Goal: Information Seeking & Learning: Learn about a topic

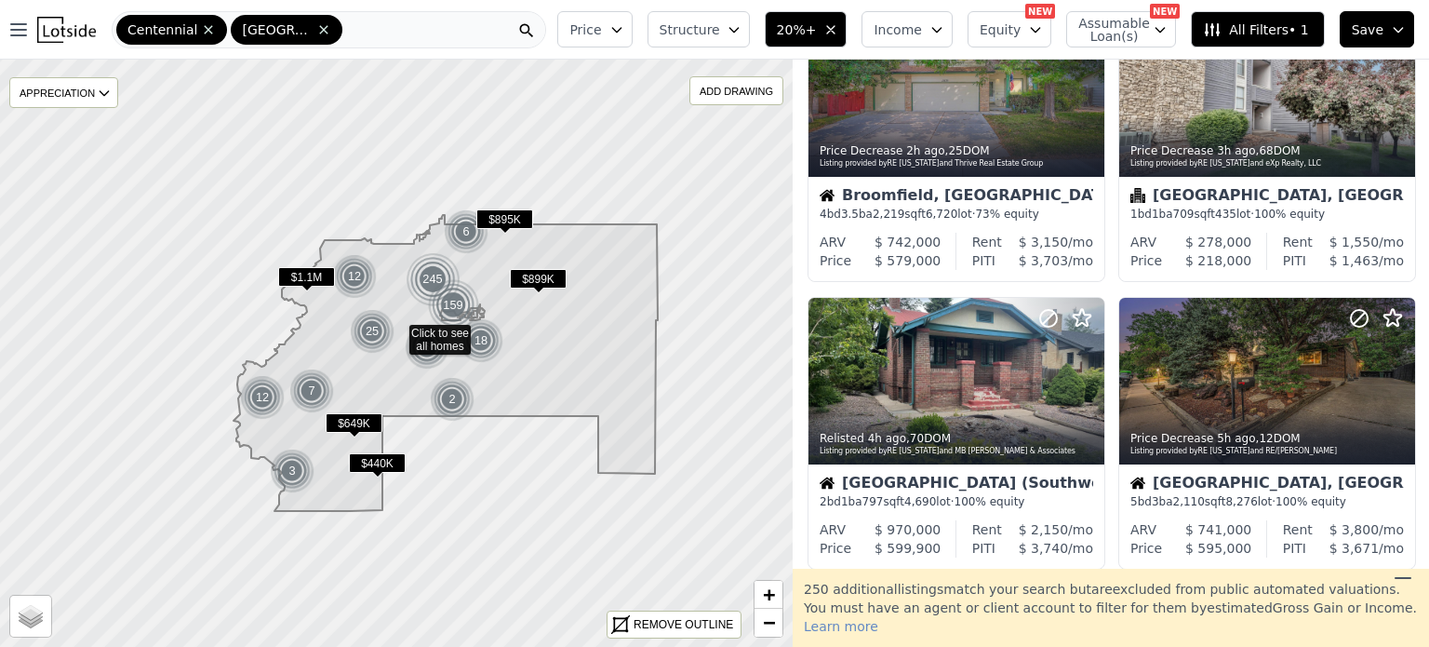
scroll to position [389, 0]
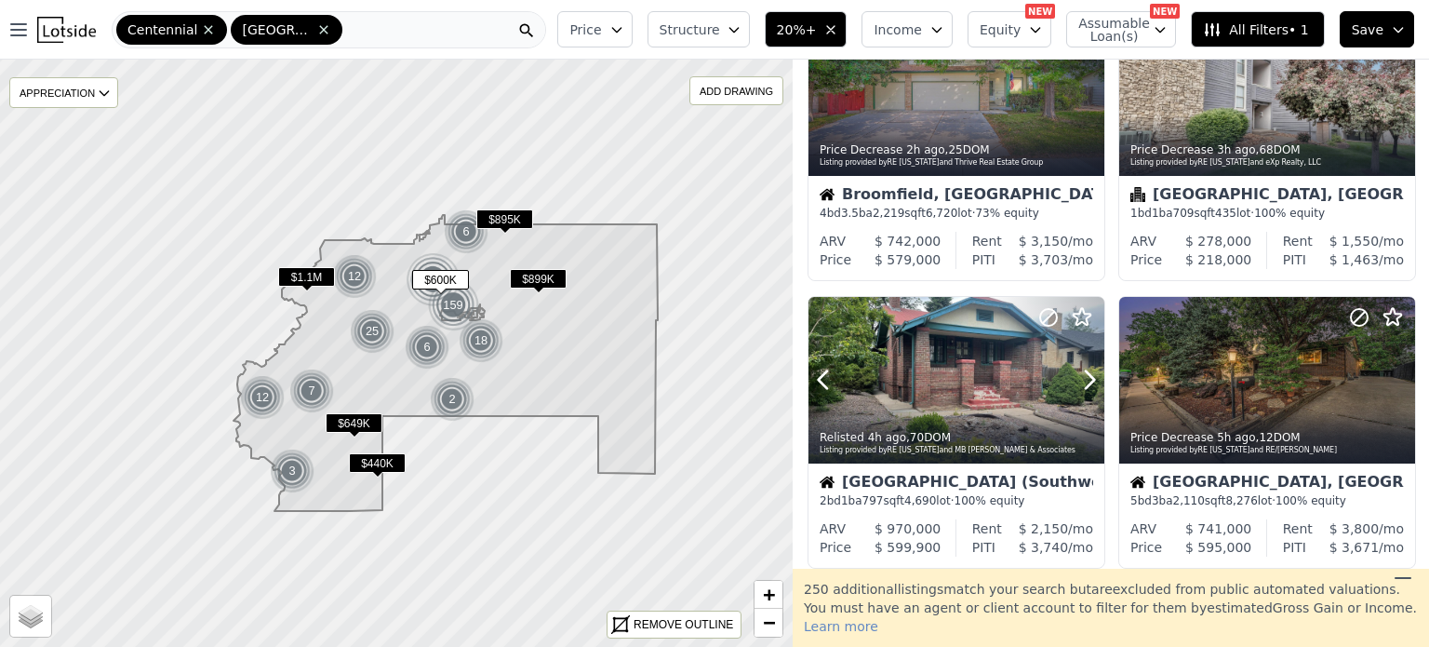
click at [929, 371] on div at bounding box center [957, 380] width 296 height 167
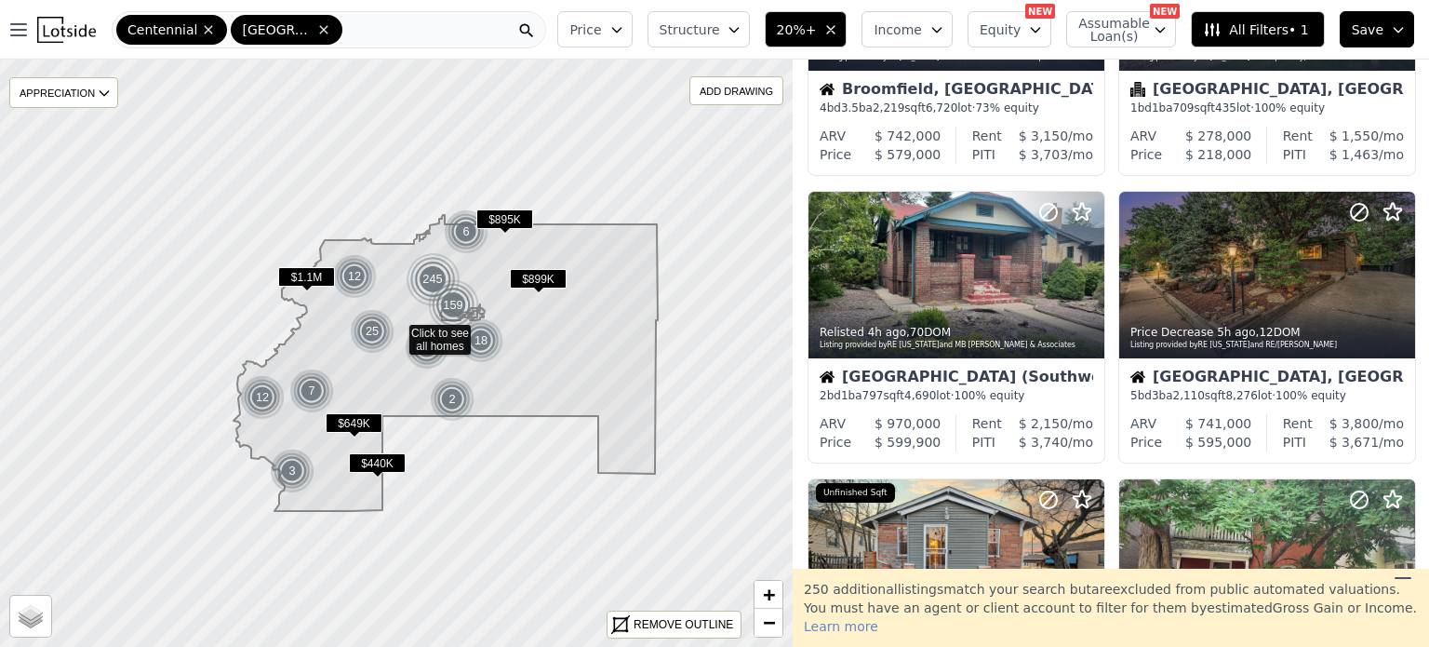
scroll to position [495, 0]
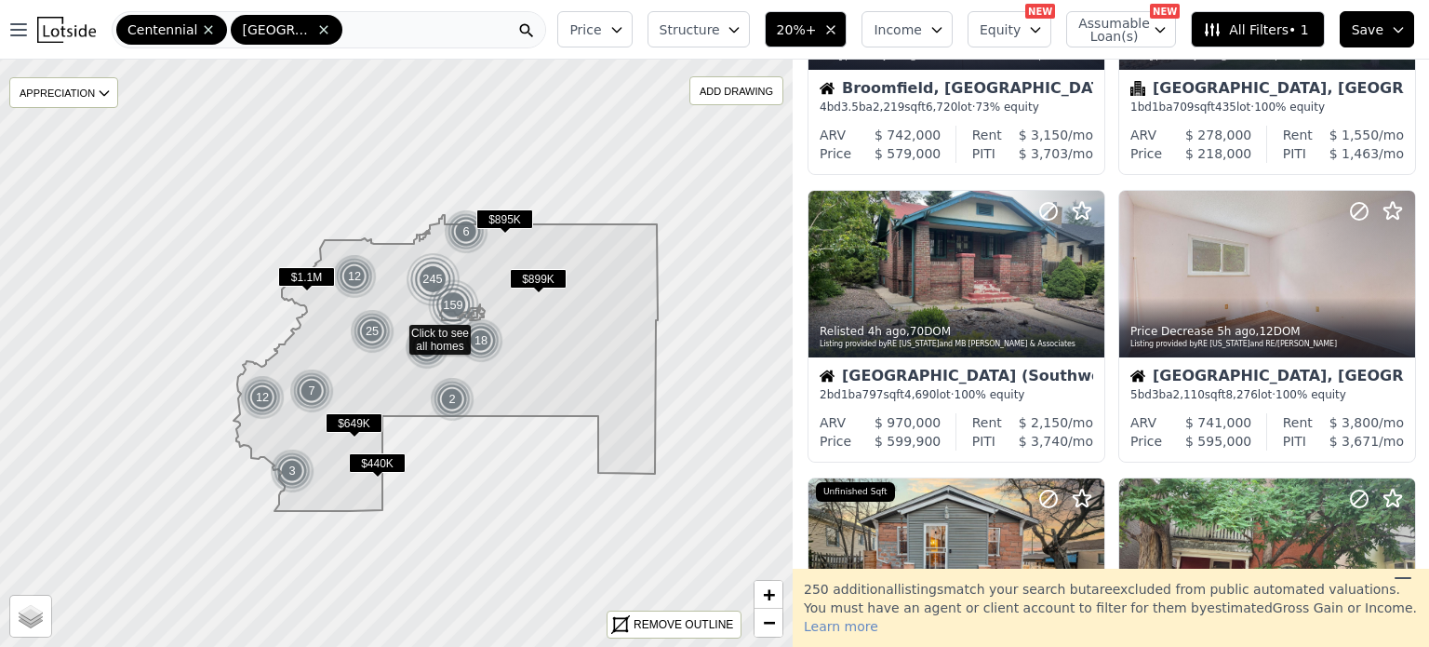
click at [1288, 298] on div at bounding box center [1268, 315] width 296 height 34
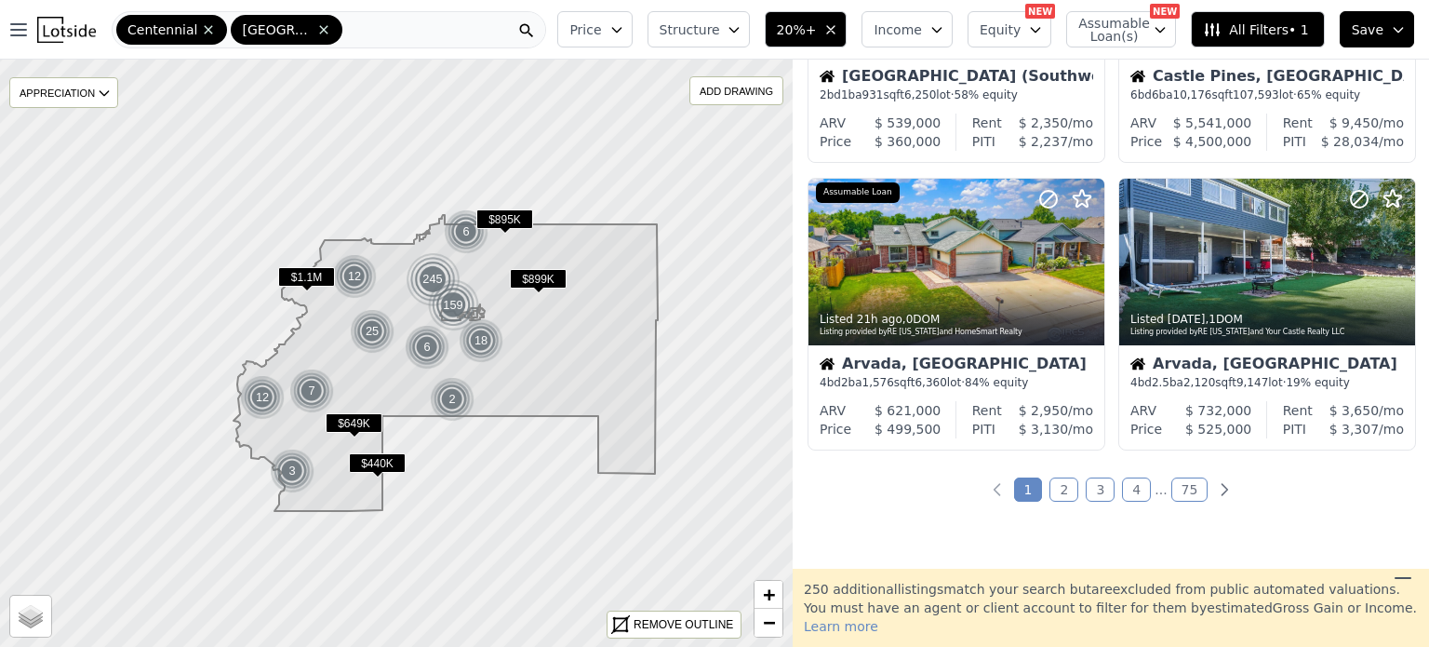
scroll to position [1374, 0]
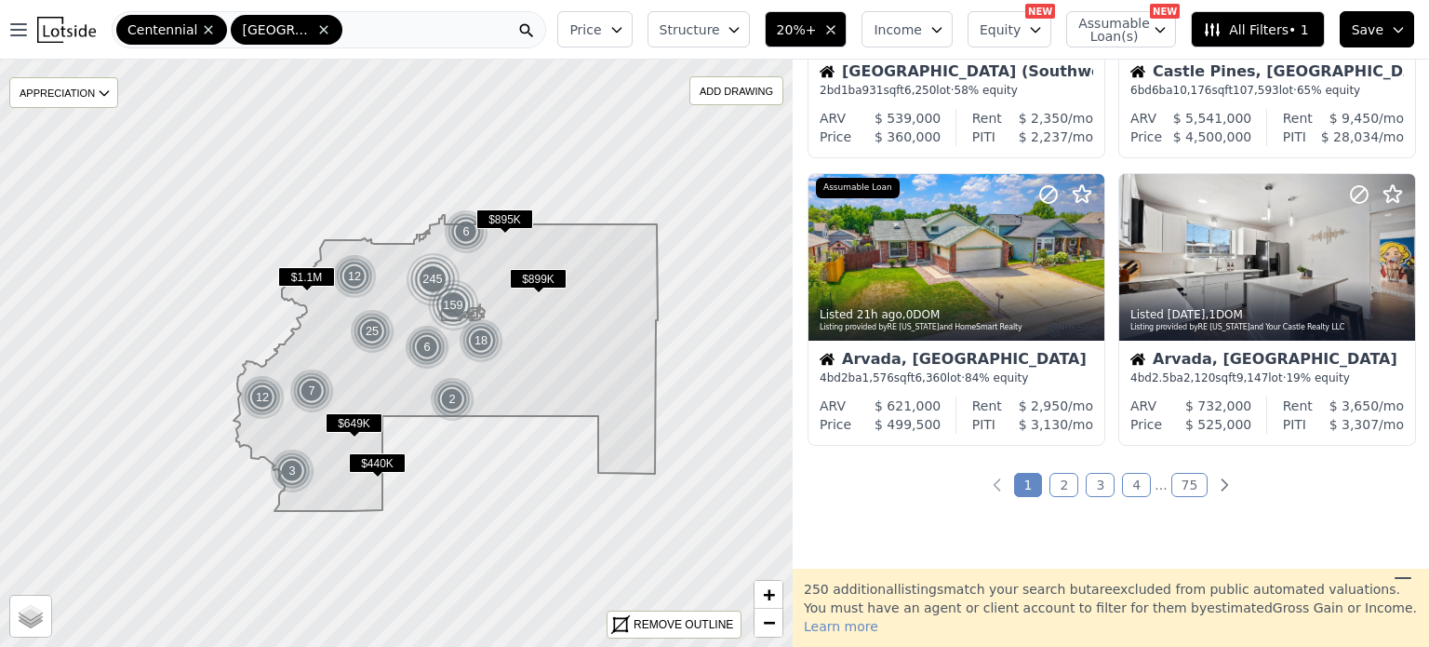
click at [1068, 495] on link "2" at bounding box center [1064, 485] width 29 height 24
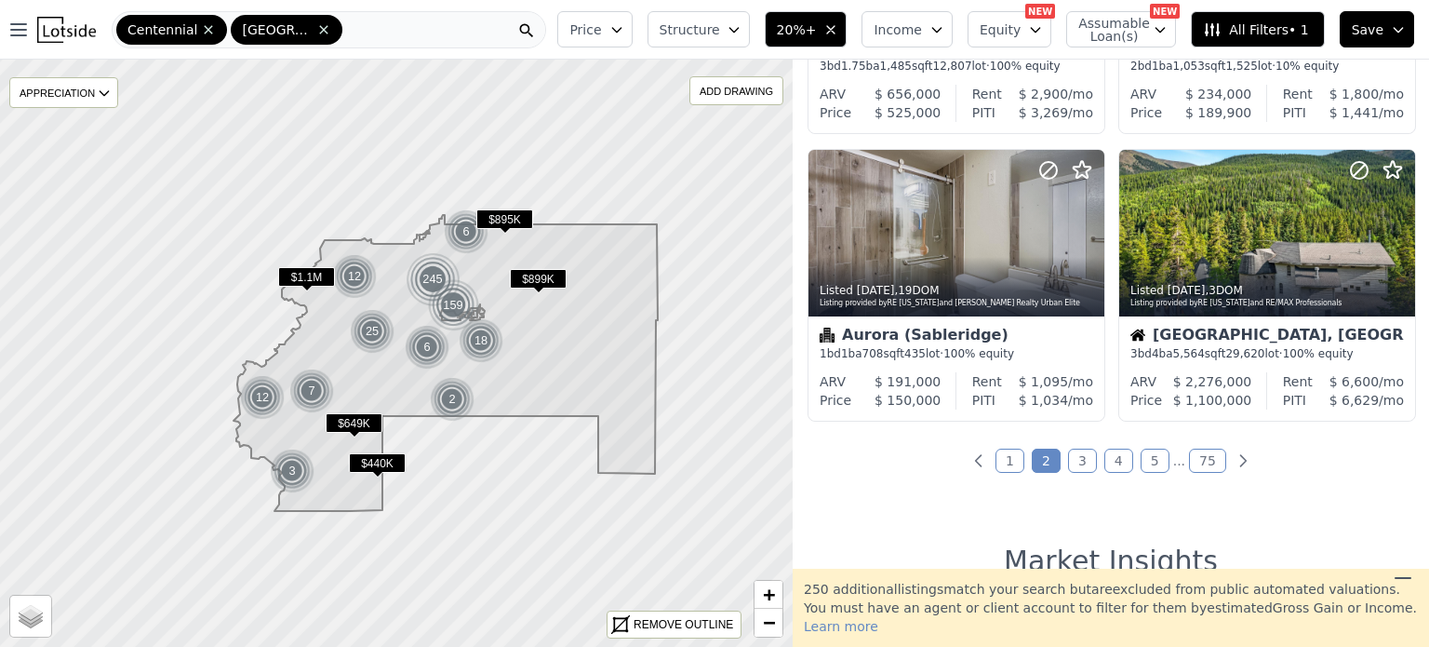
scroll to position [1400, 0]
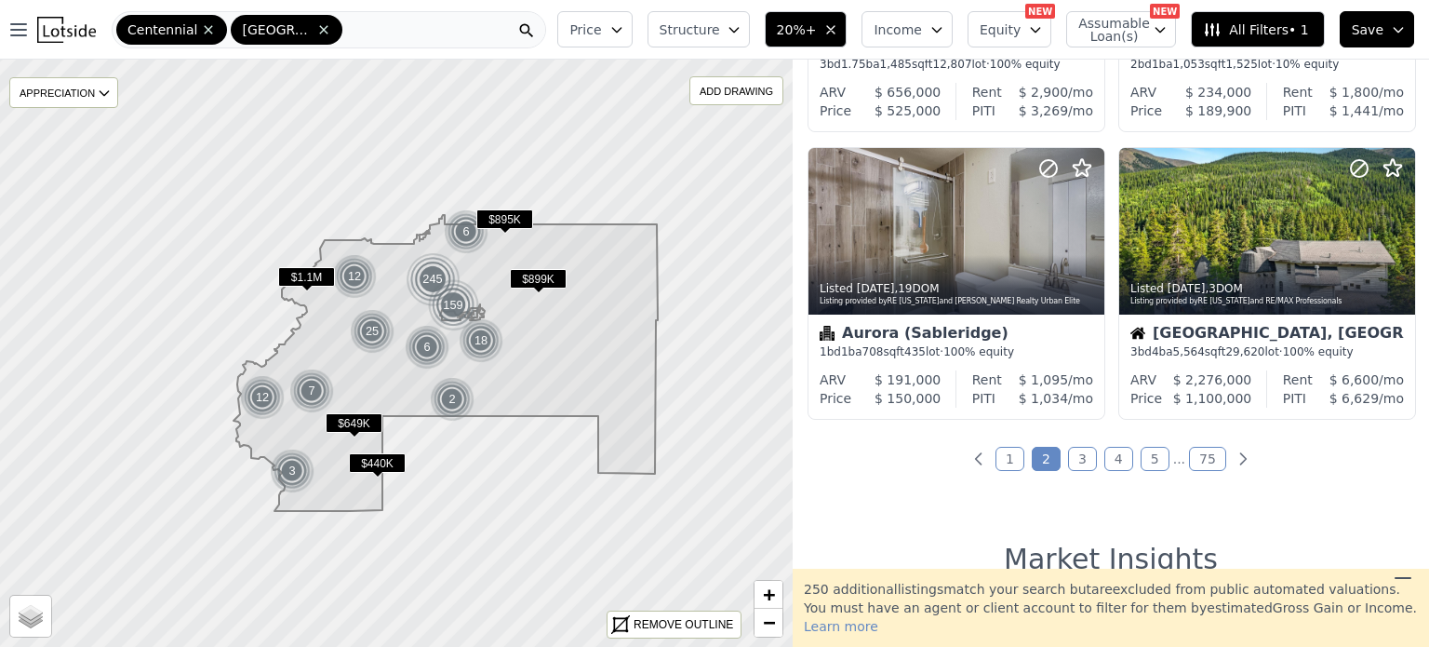
click at [1084, 461] on link "3" at bounding box center [1082, 459] width 29 height 24
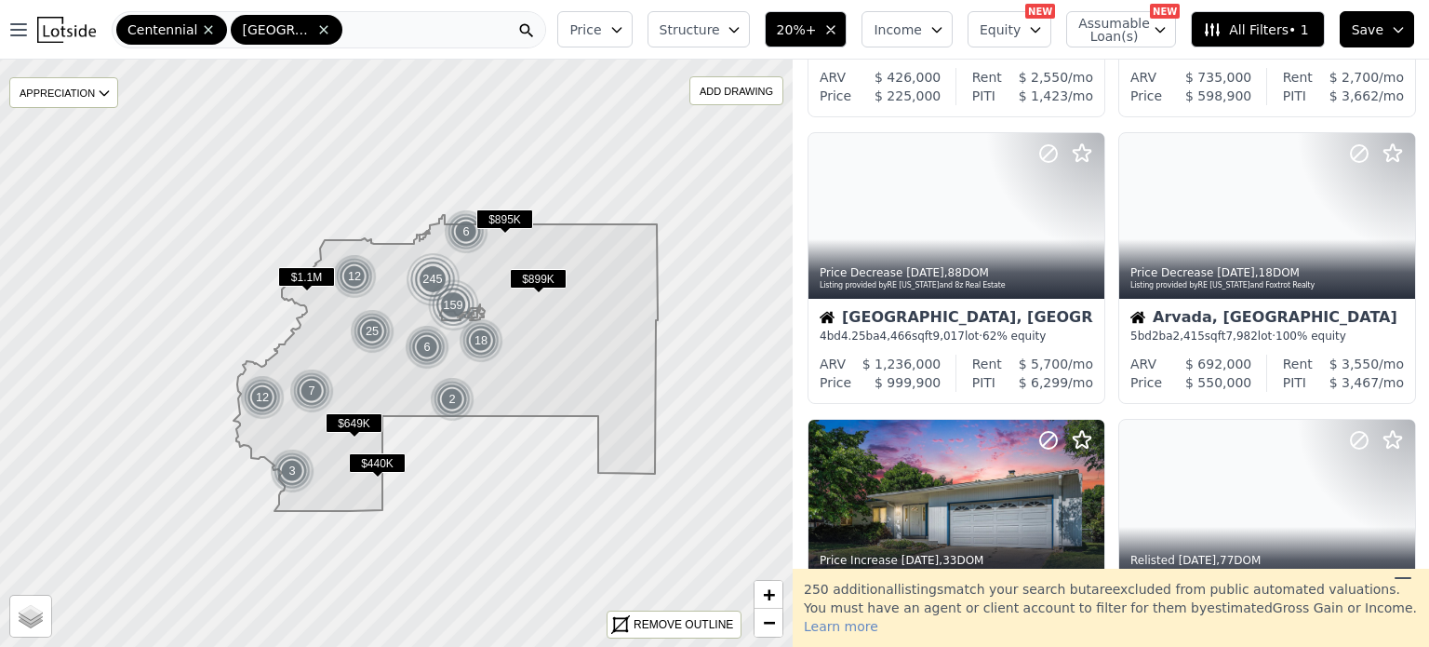
scroll to position [1129, 0]
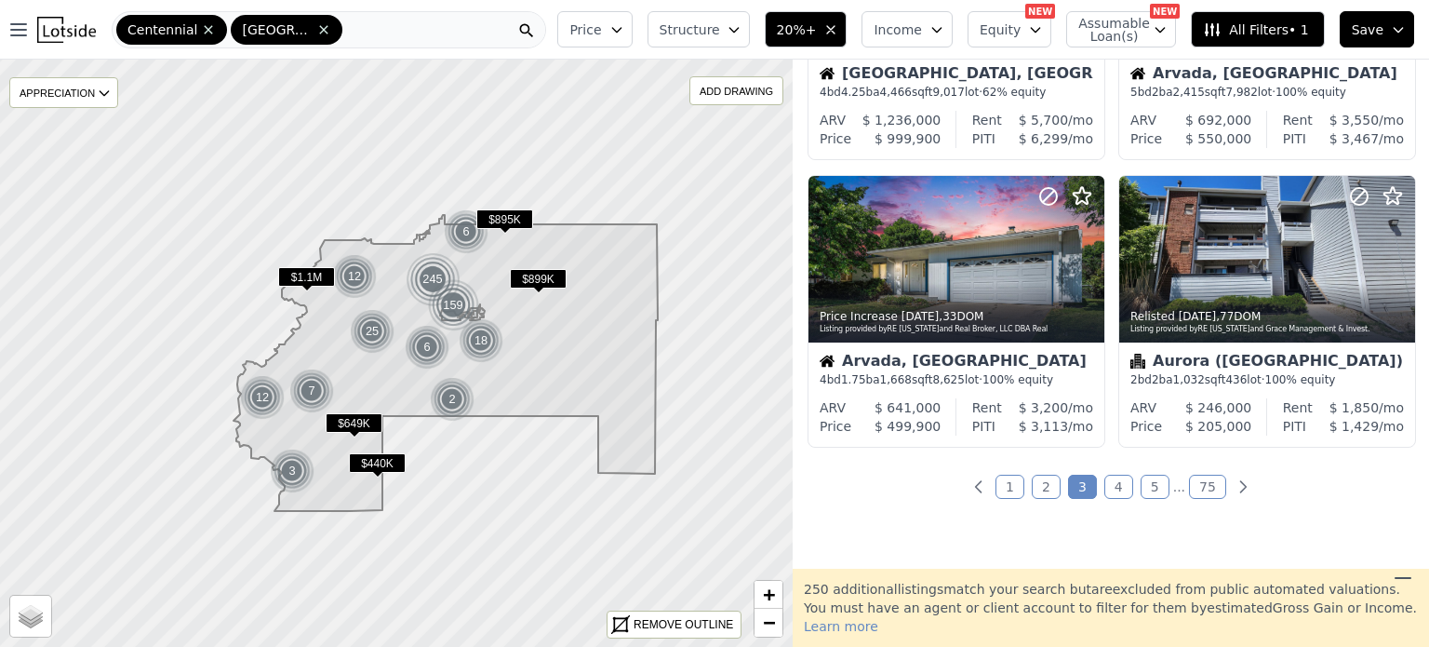
click at [1119, 489] on link "4" at bounding box center [1119, 487] width 29 height 24
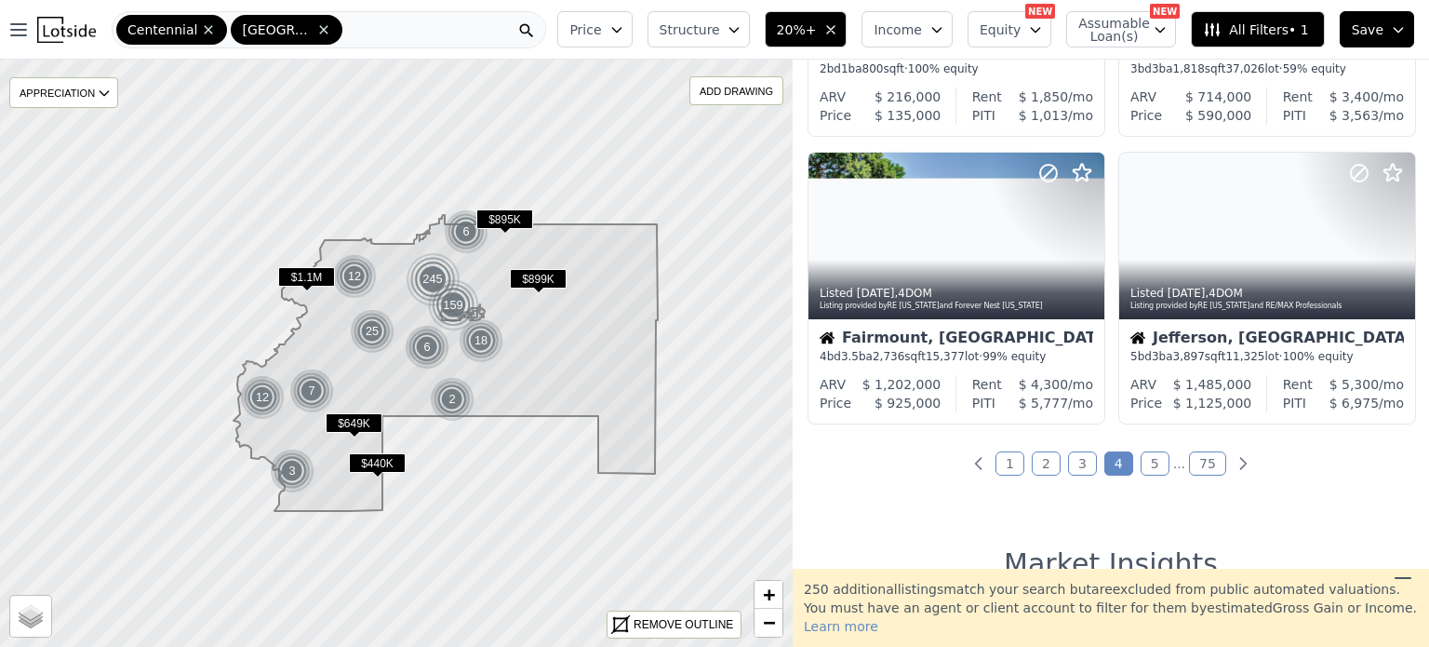
scroll to position [1407, 0]
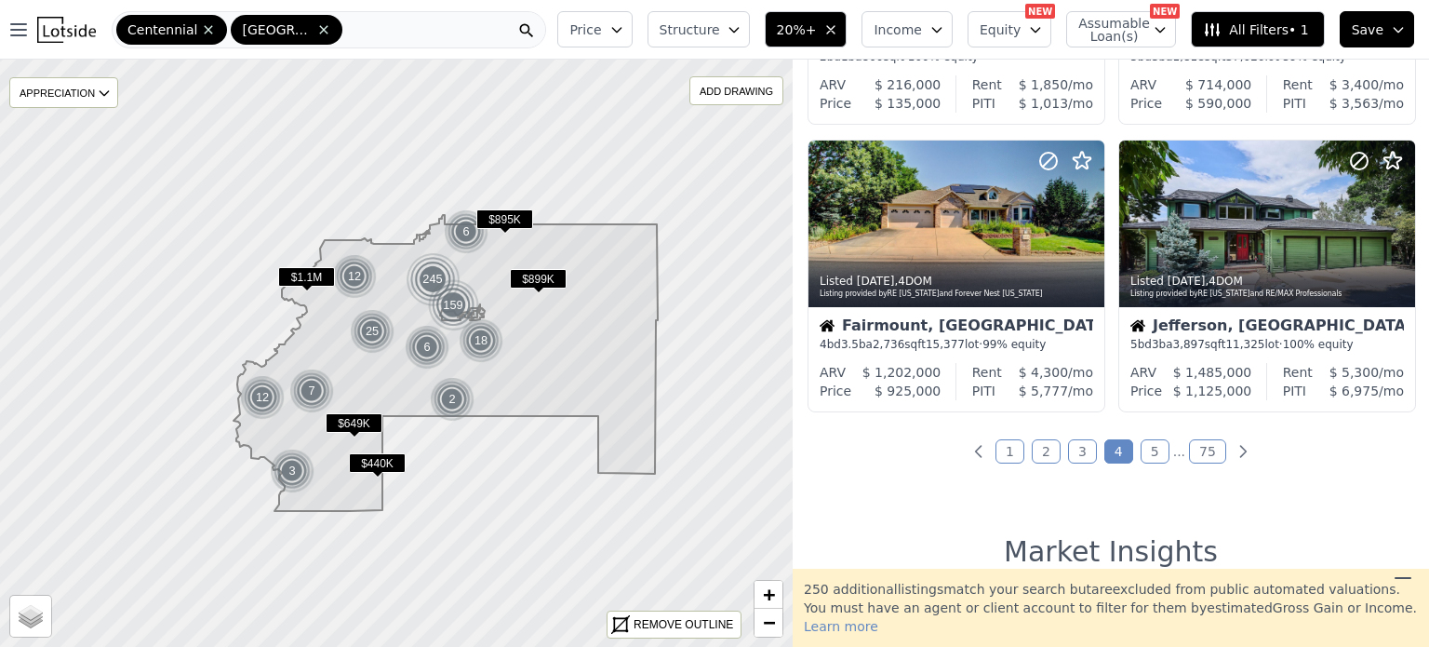
click at [1141, 452] on link "5" at bounding box center [1155, 451] width 29 height 24
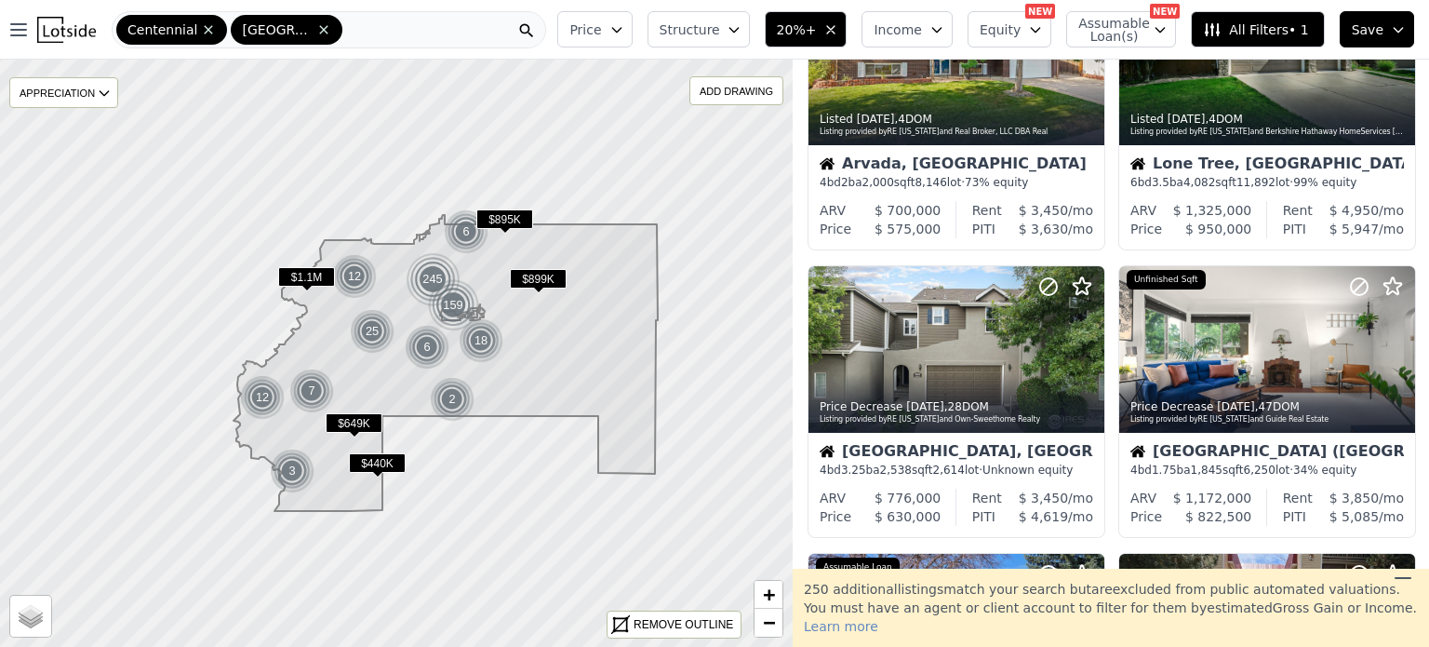
scroll to position [0, 0]
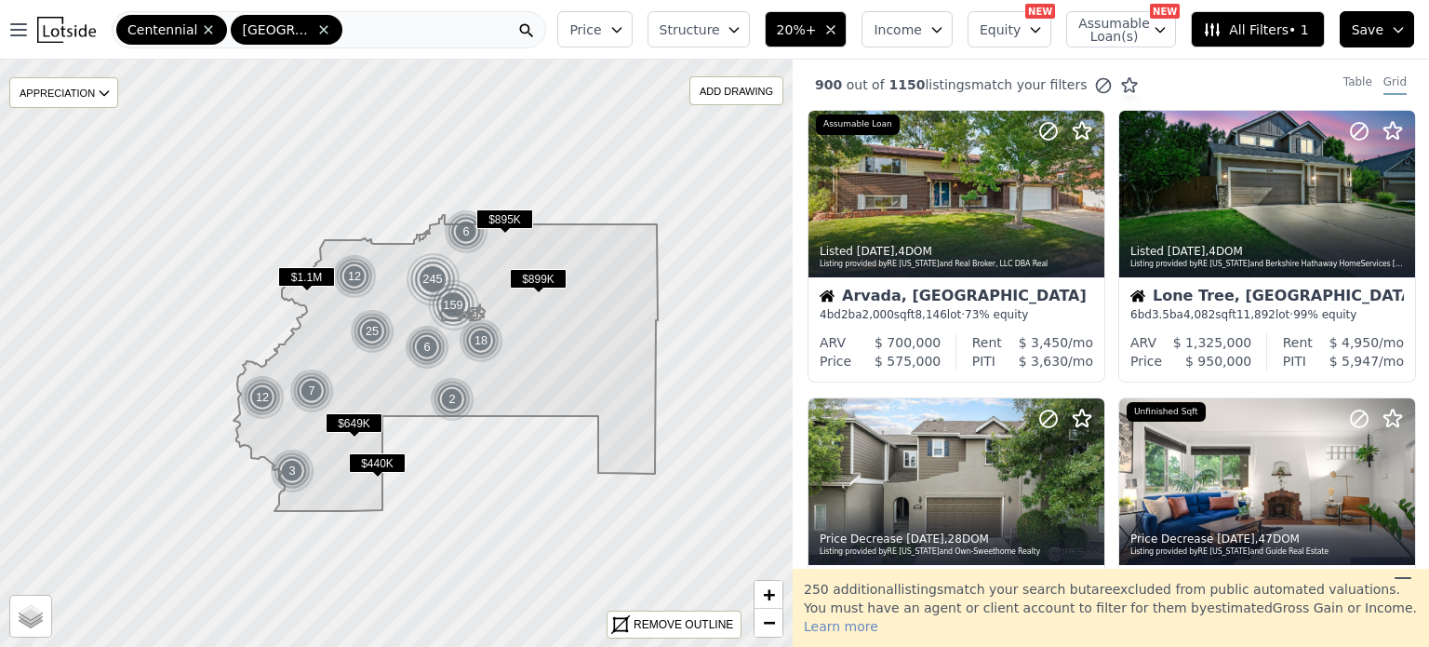
click at [1319, 241] on div "Listed 4d ago , 4 DOM Listing provided by RE Colorado and Berkshire Hathaway Ho…" at bounding box center [1268, 255] width 296 height 45
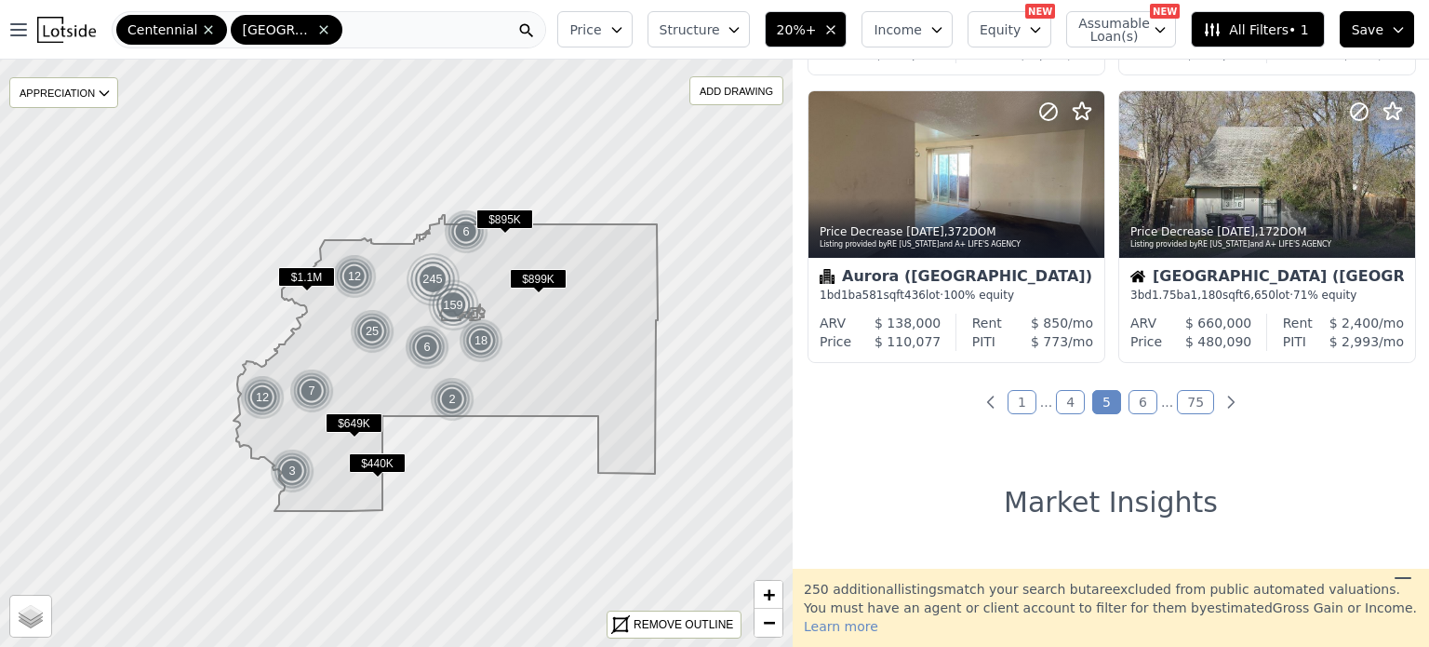
scroll to position [1458, 0]
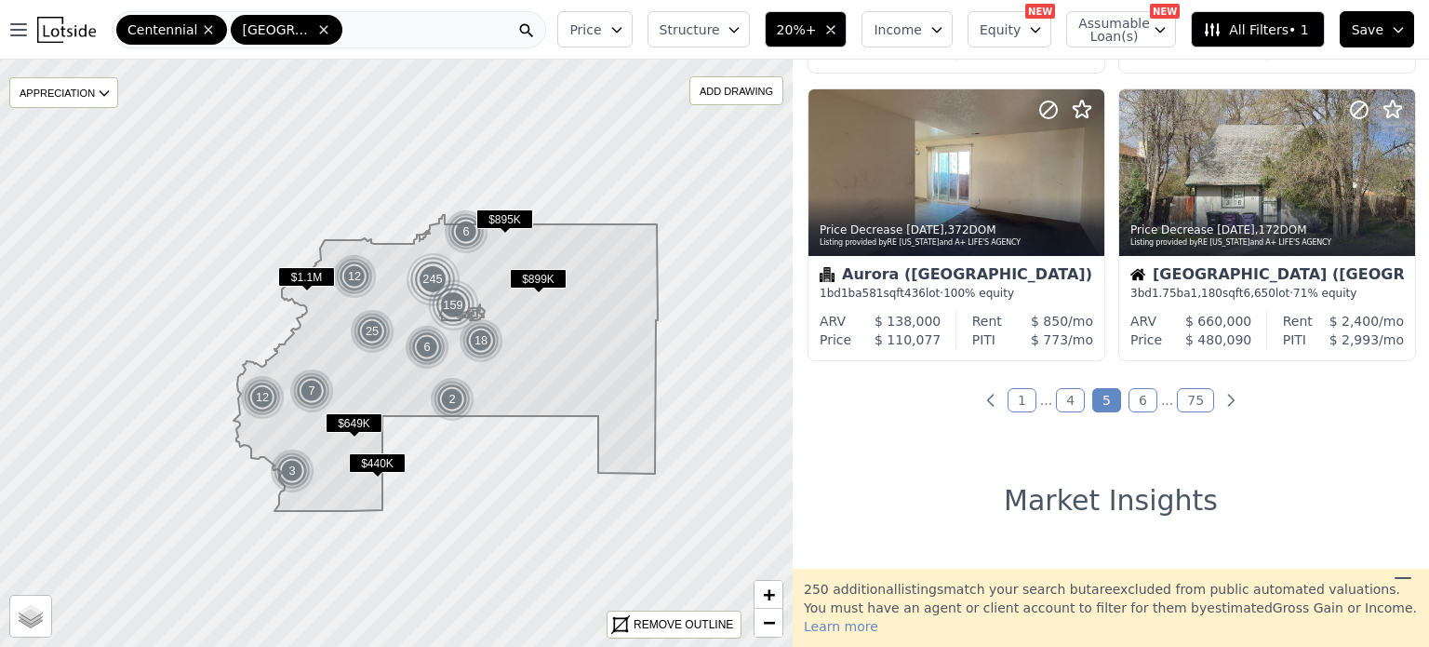
click at [1137, 402] on link "6" at bounding box center [1143, 400] width 29 height 24
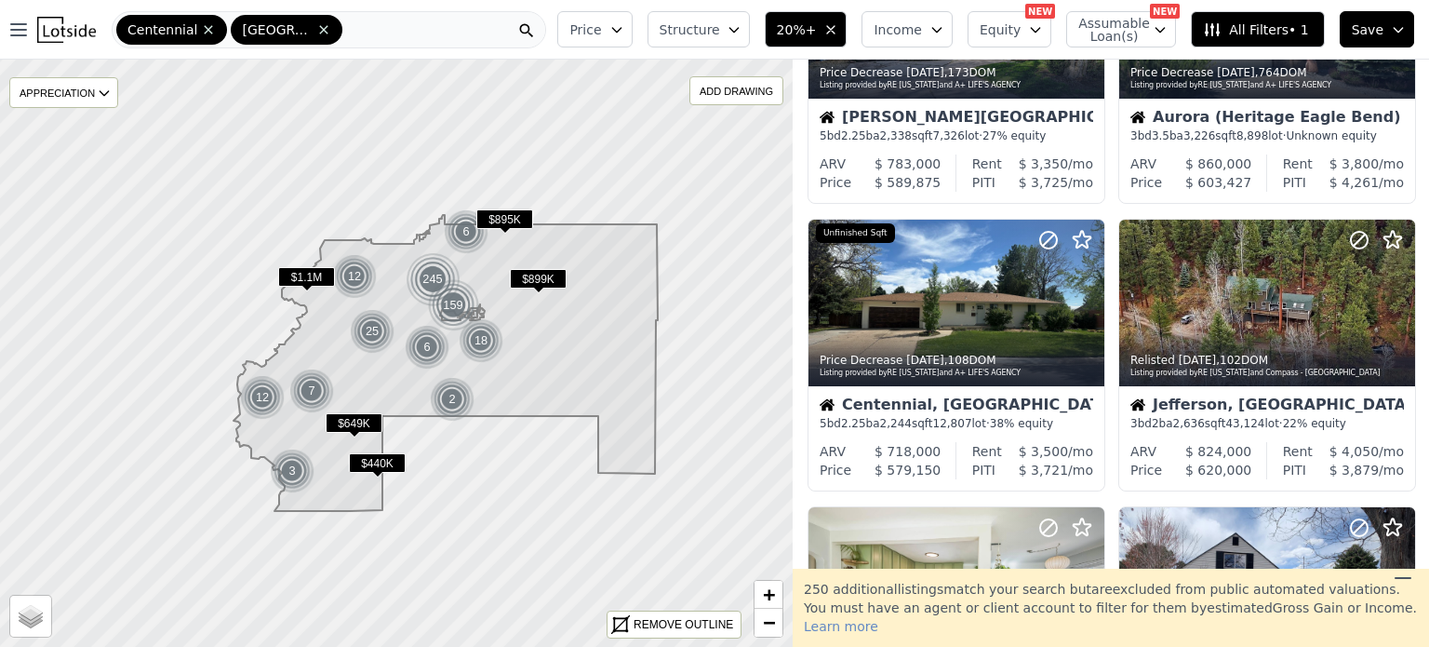
scroll to position [182, 0]
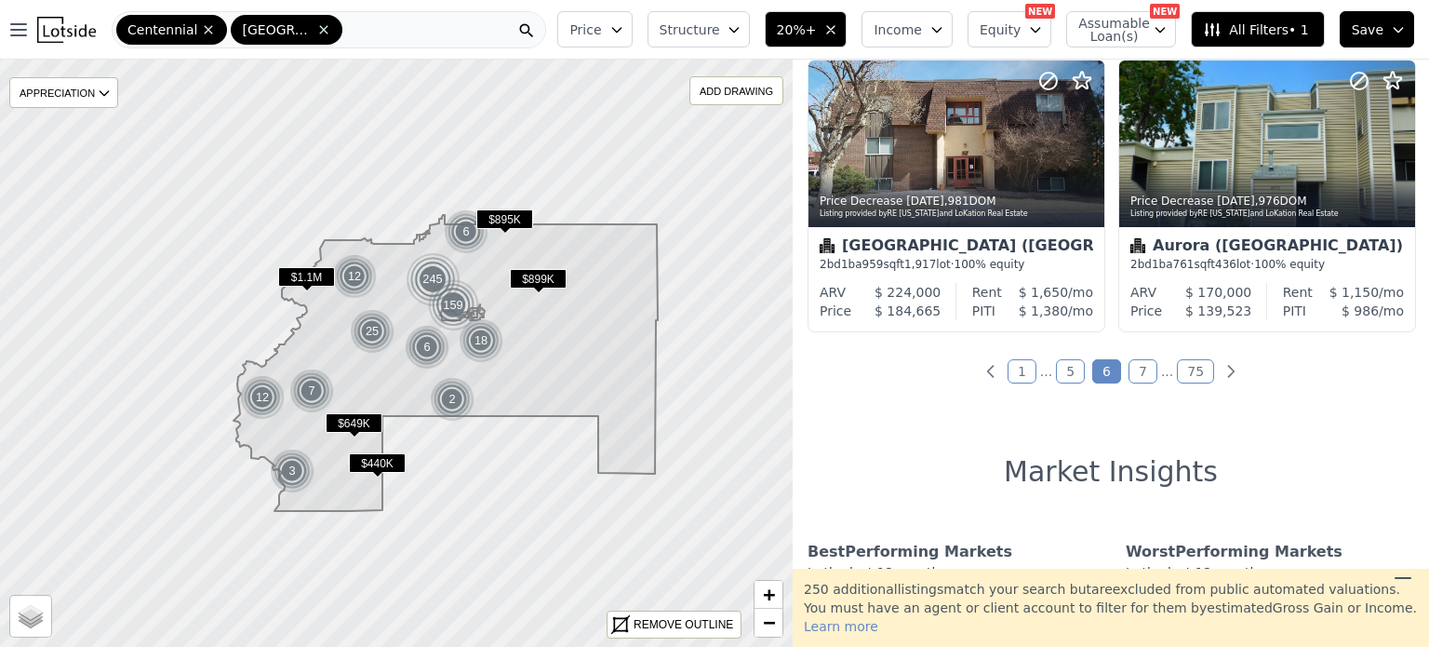
click at [1139, 380] on link "7" at bounding box center [1143, 371] width 29 height 24
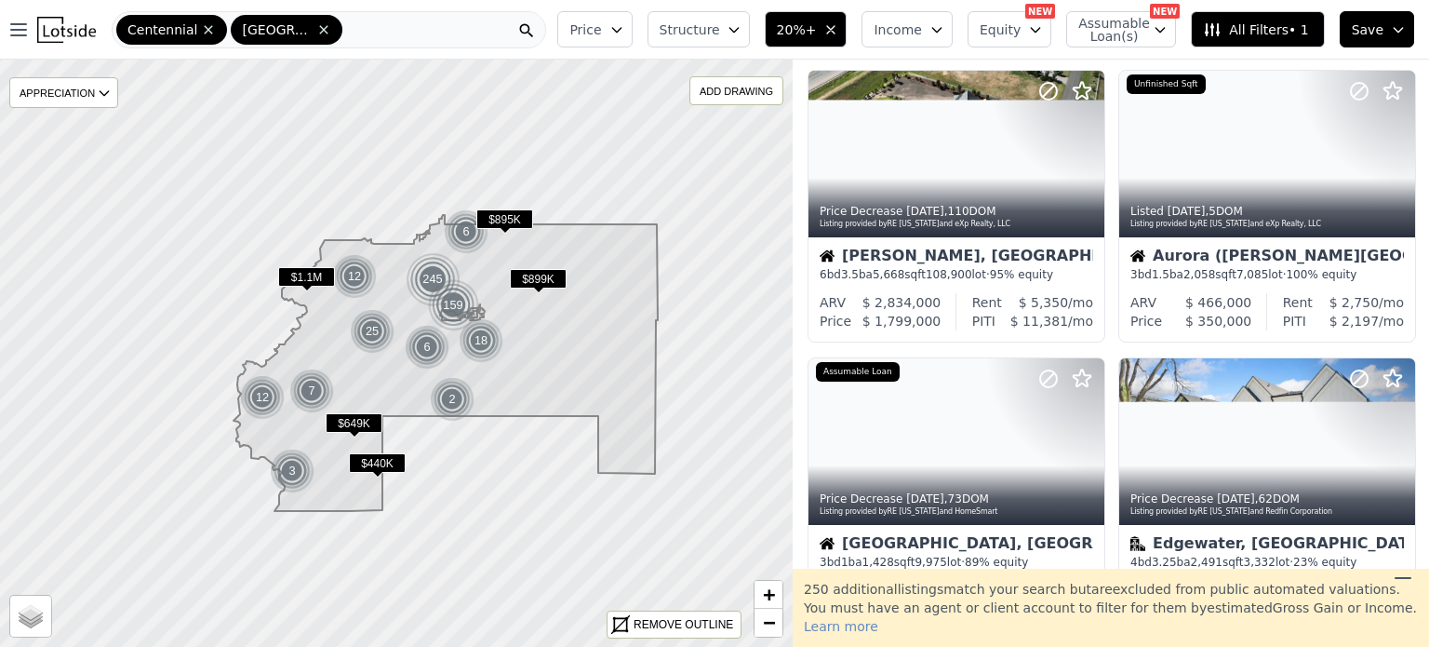
scroll to position [326, 0]
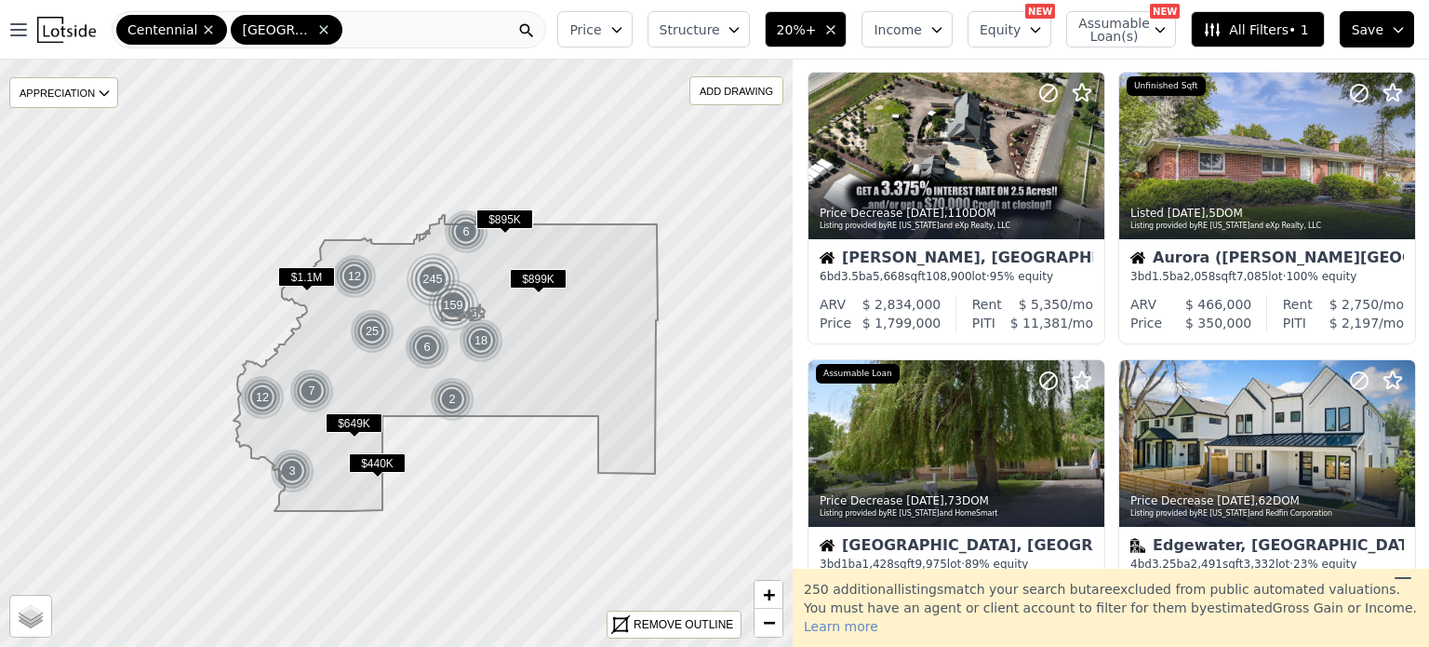
click at [1285, 433] on div at bounding box center [1268, 443] width 296 height 167
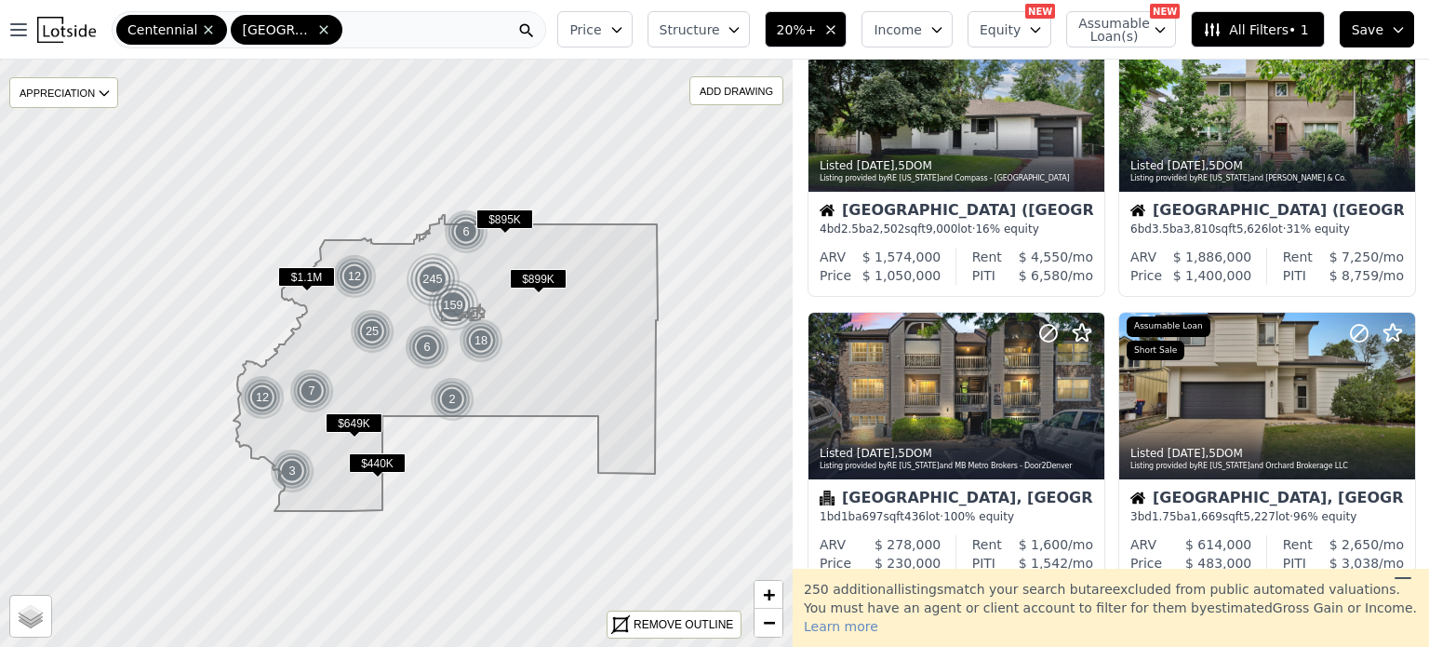
scroll to position [1241, 0]
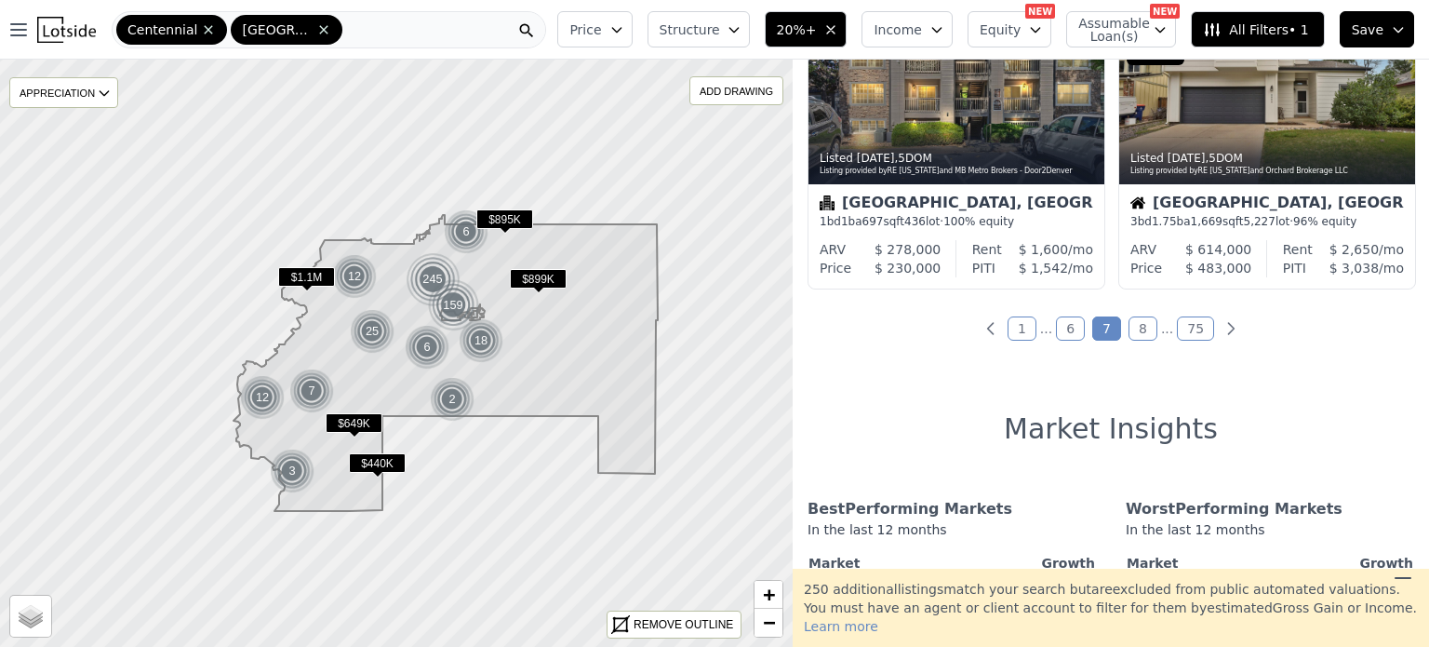
click at [1135, 337] on link "8" at bounding box center [1143, 328] width 29 height 24
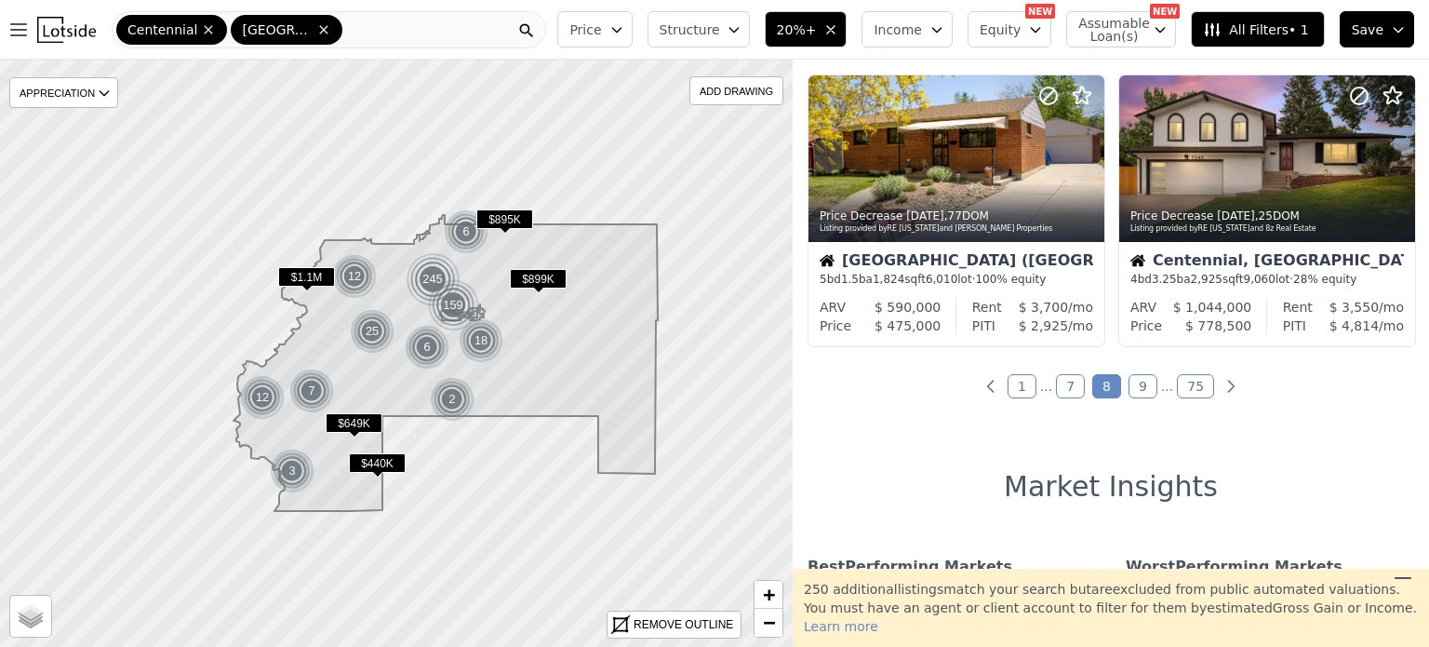
scroll to position [1553, 0]
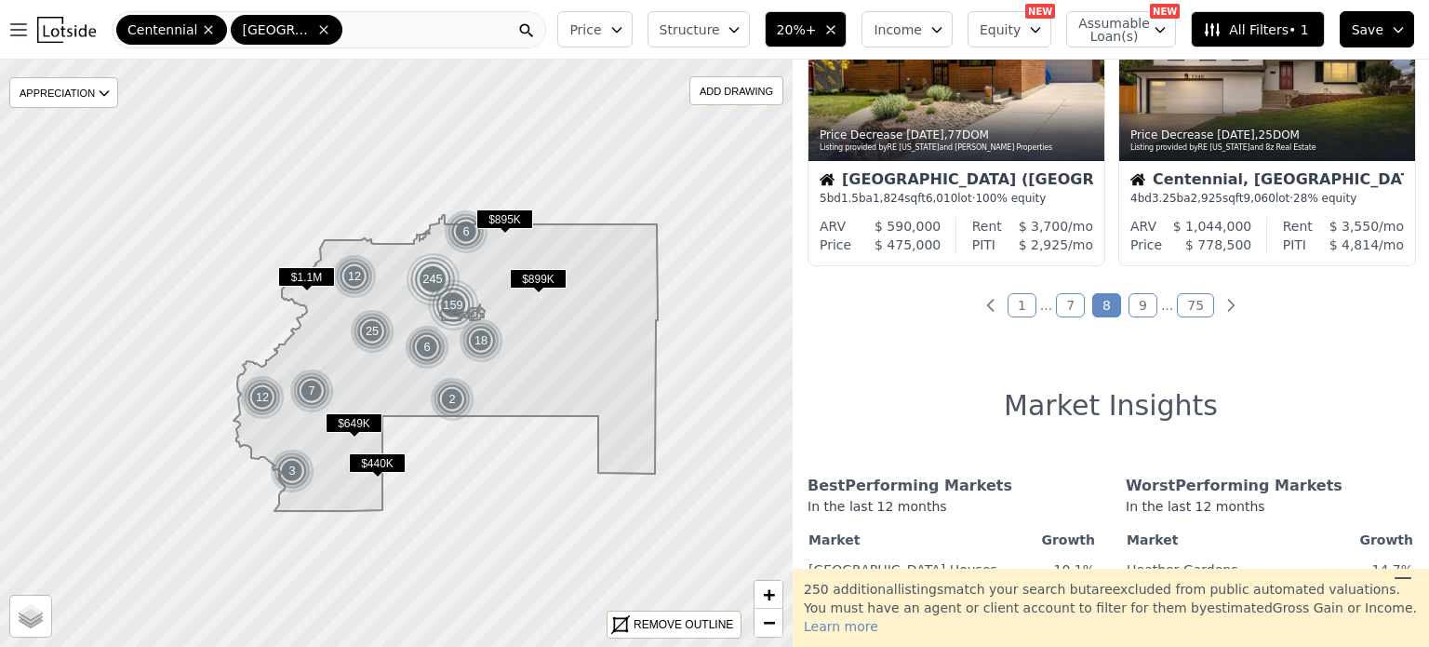
click at [1132, 313] on link "9" at bounding box center [1143, 305] width 29 height 24
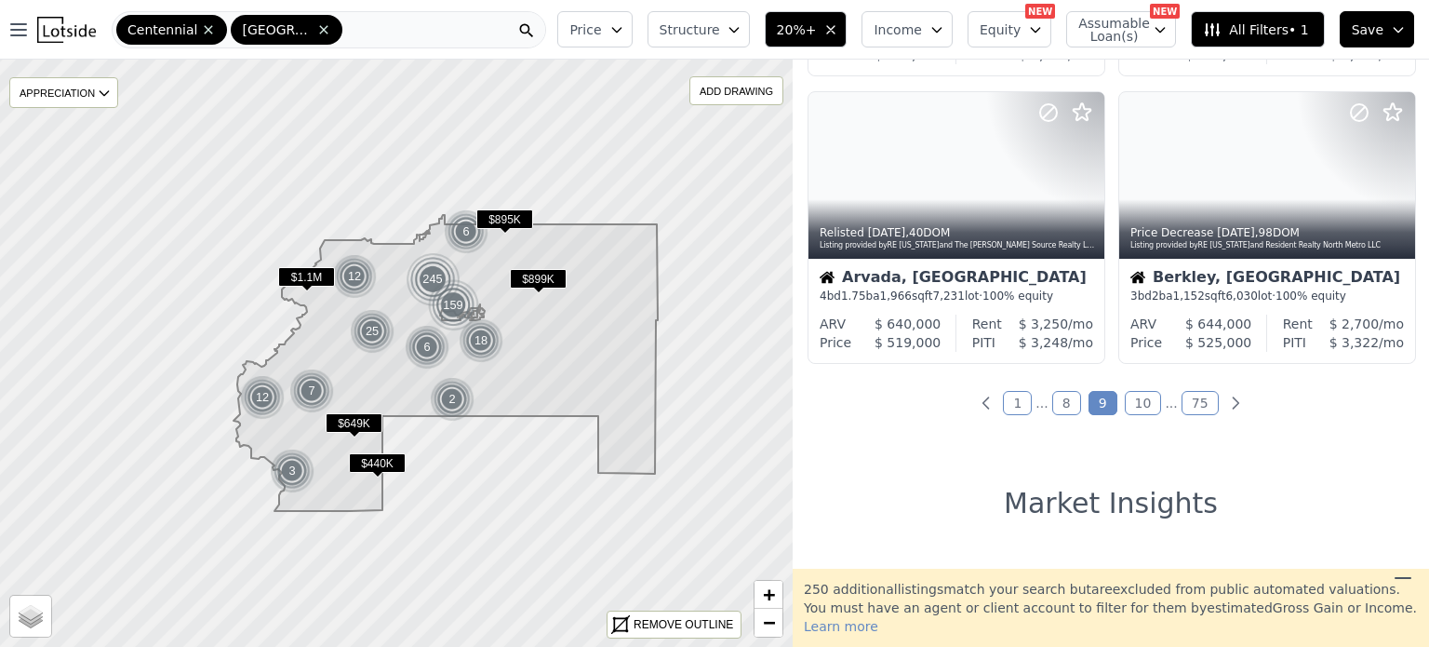
scroll to position [1456, 0]
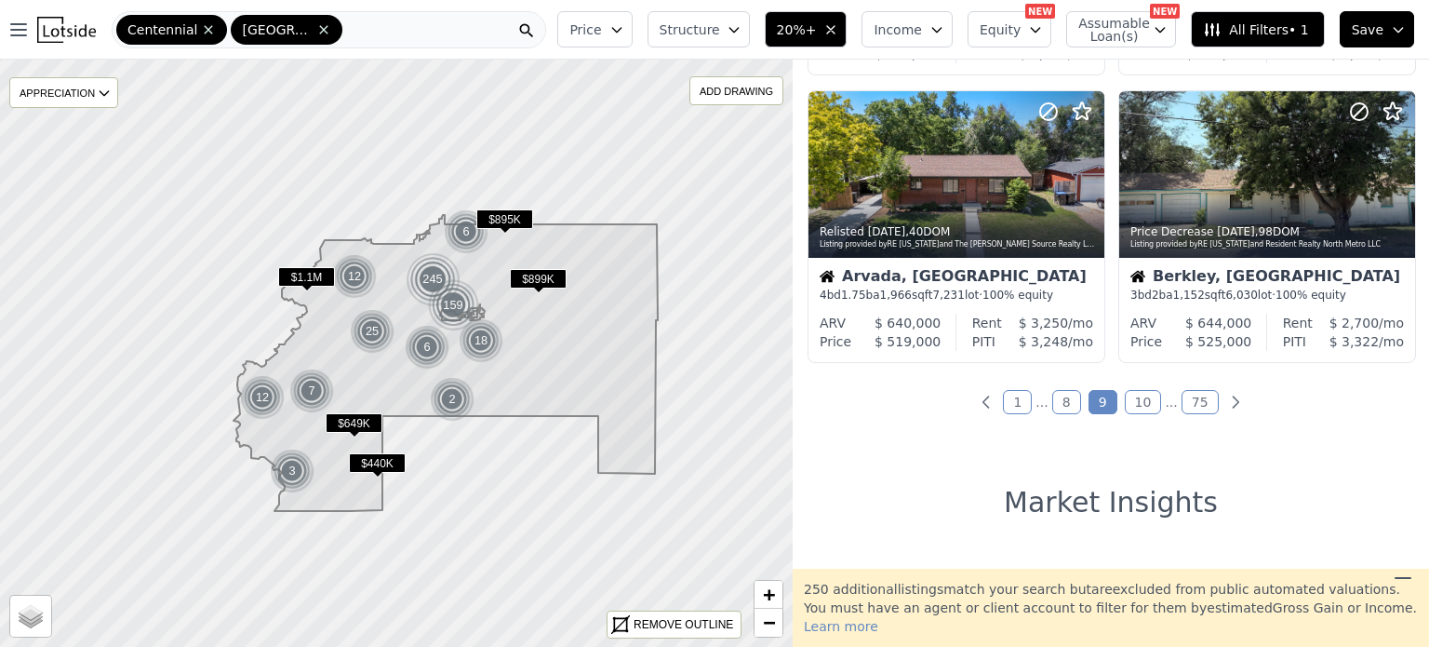
click at [1135, 410] on link "10" at bounding box center [1143, 402] width 37 height 24
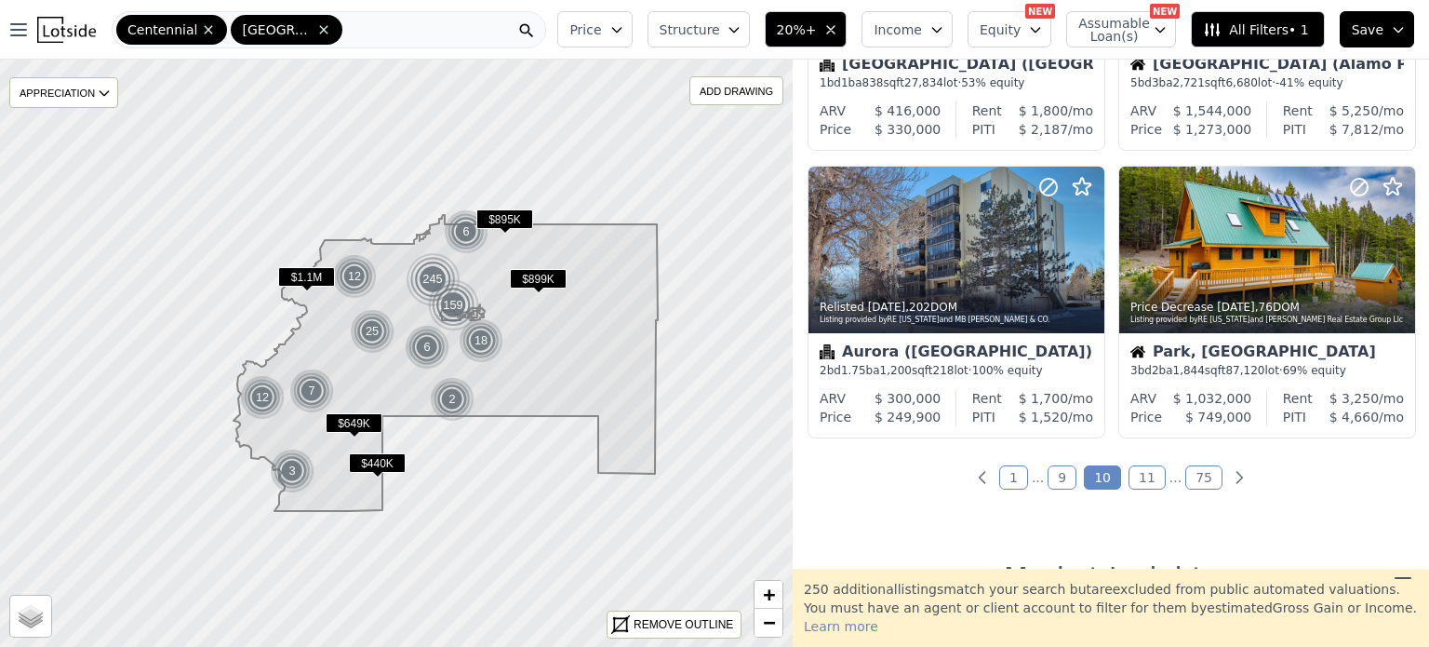
scroll to position [1383, 0]
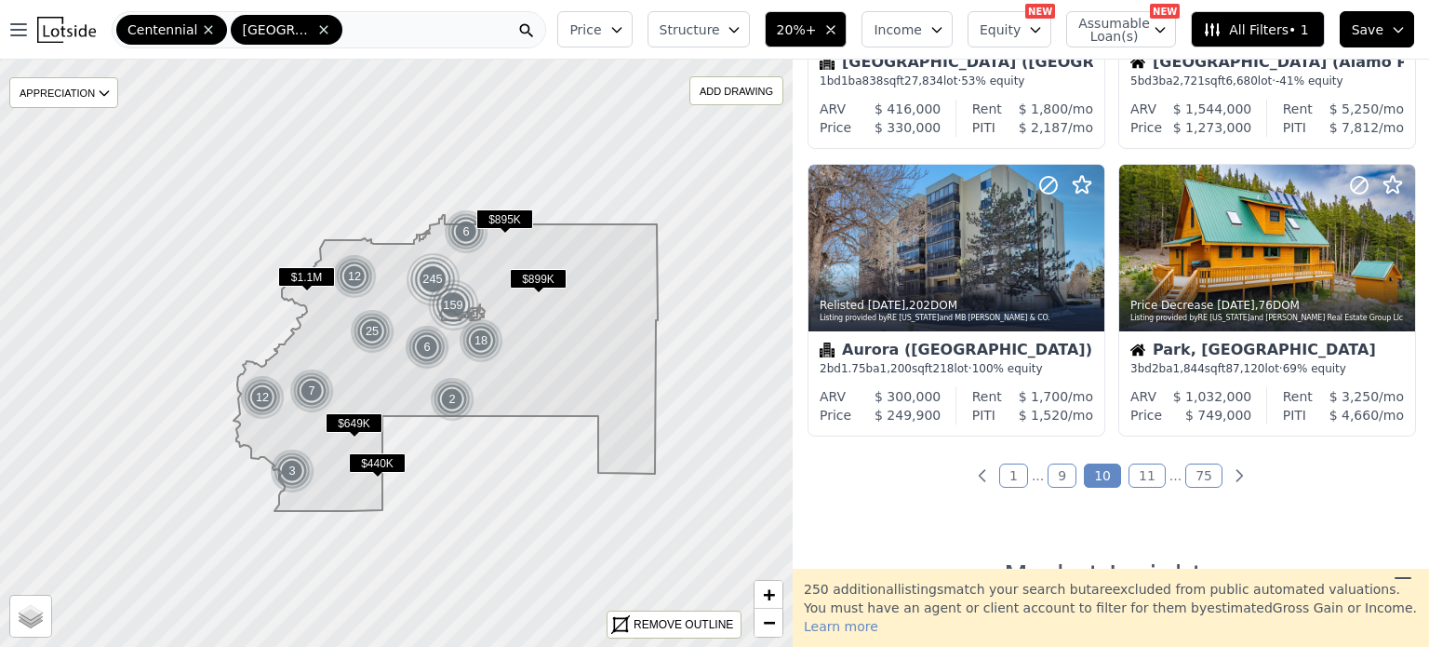
click at [1141, 474] on link "11" at bounding box center [1147, 475] width 37 height 24
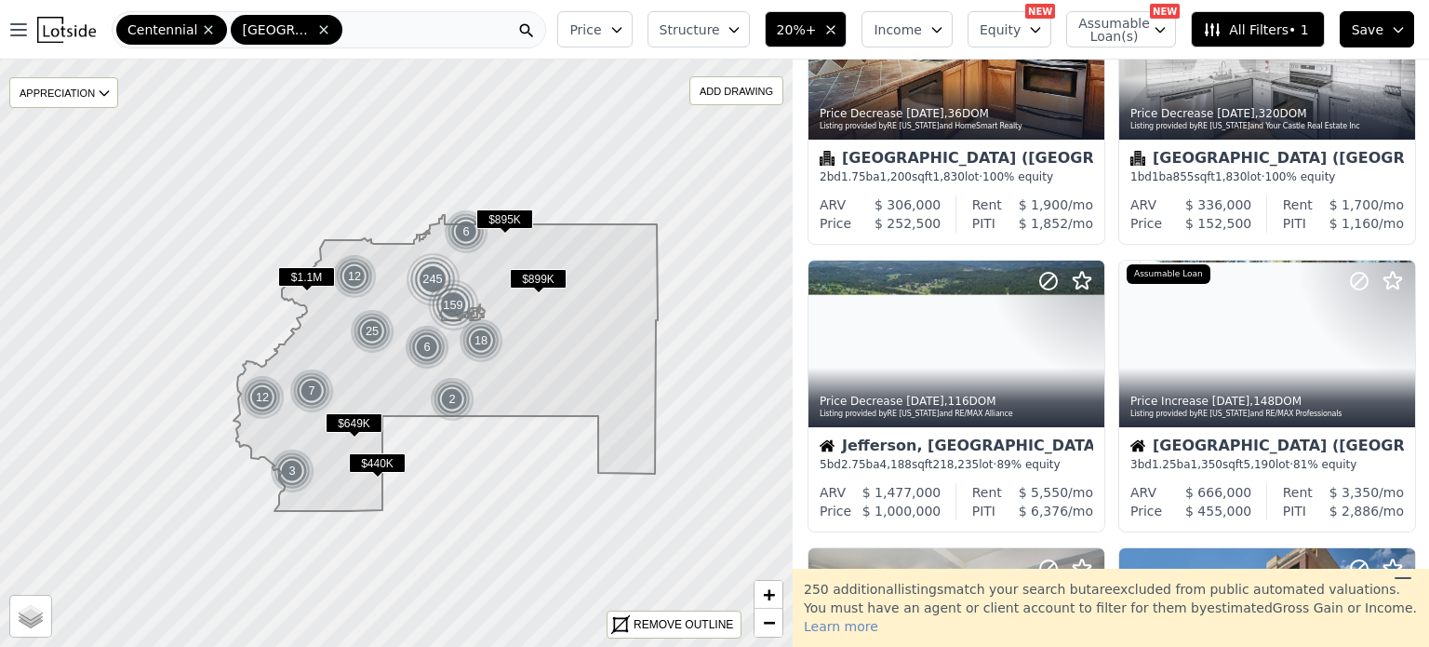
scroll to position [149, 0]
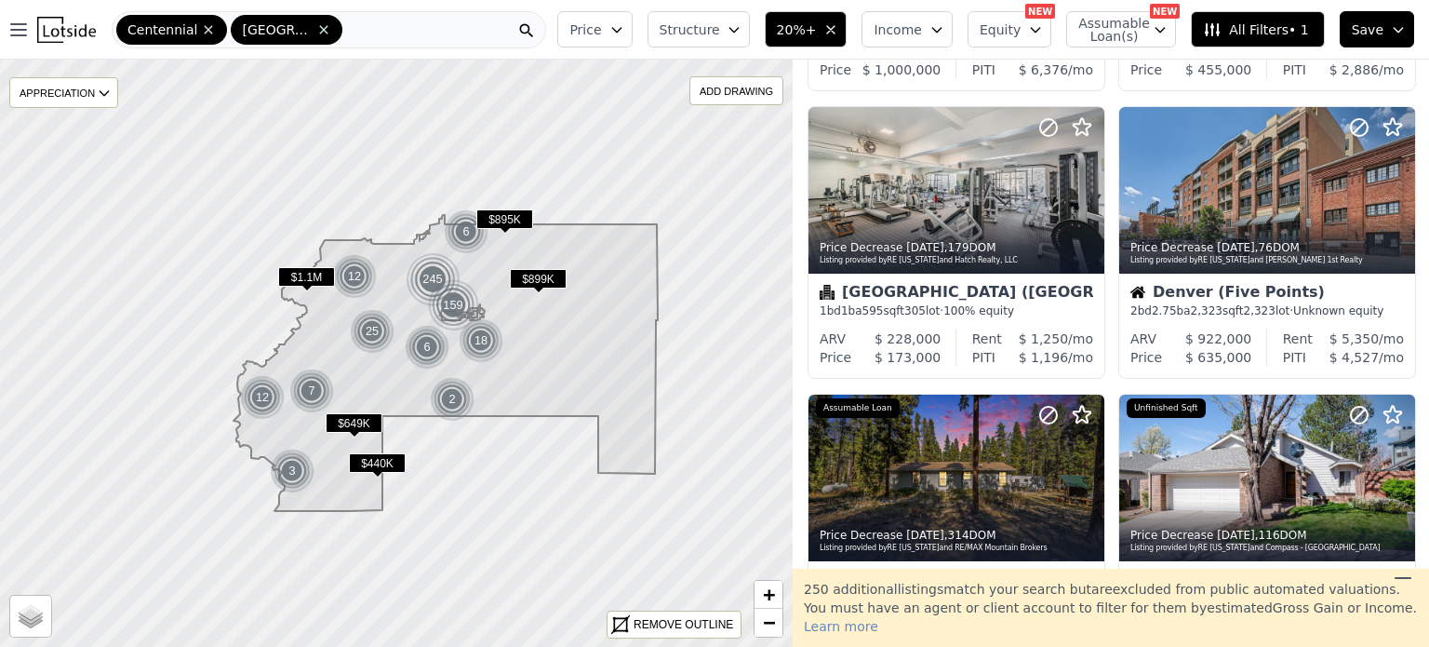
click at [1355, 52] on div "Price Structure 20%+ Income Equity NEW Assumable Loan(s) NEW All Filters • 1 Sa…" at bounding box center [989, 30] width 879 height 60
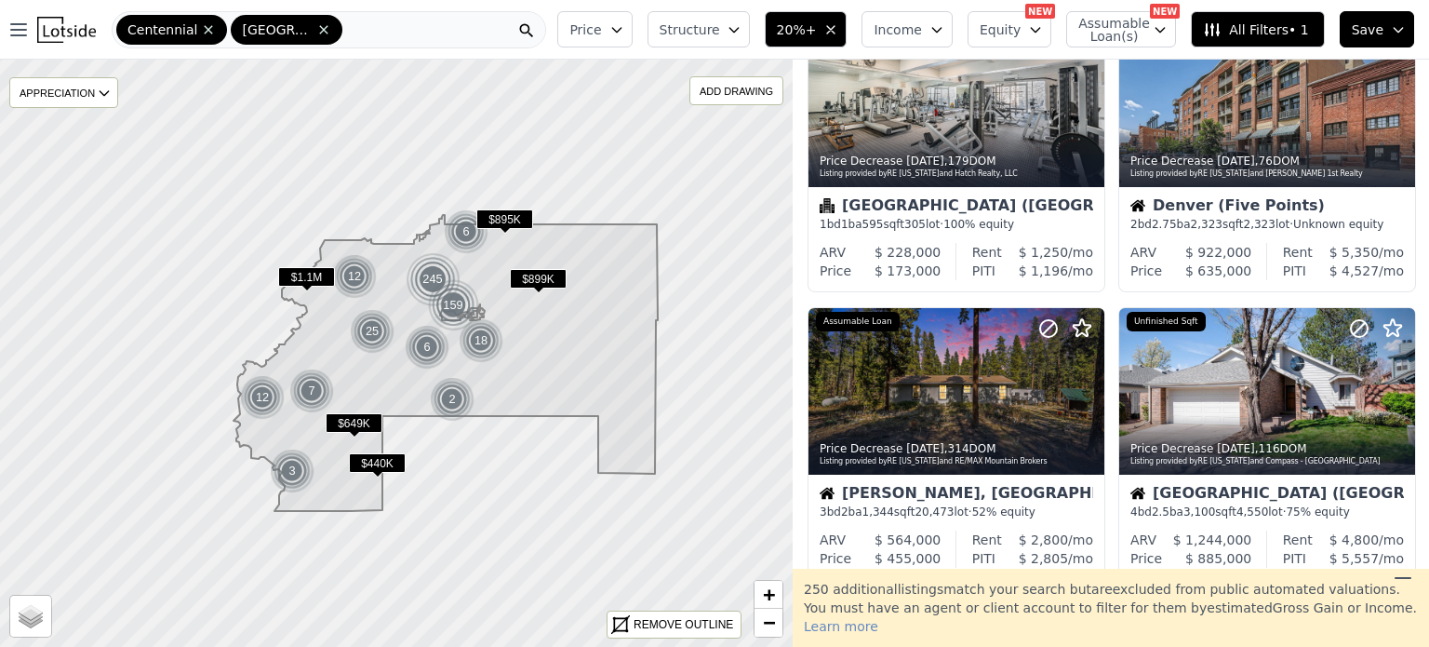
click at [1359, 37] on span "Save" at bounding box center [1368, 29] width 32 height 19
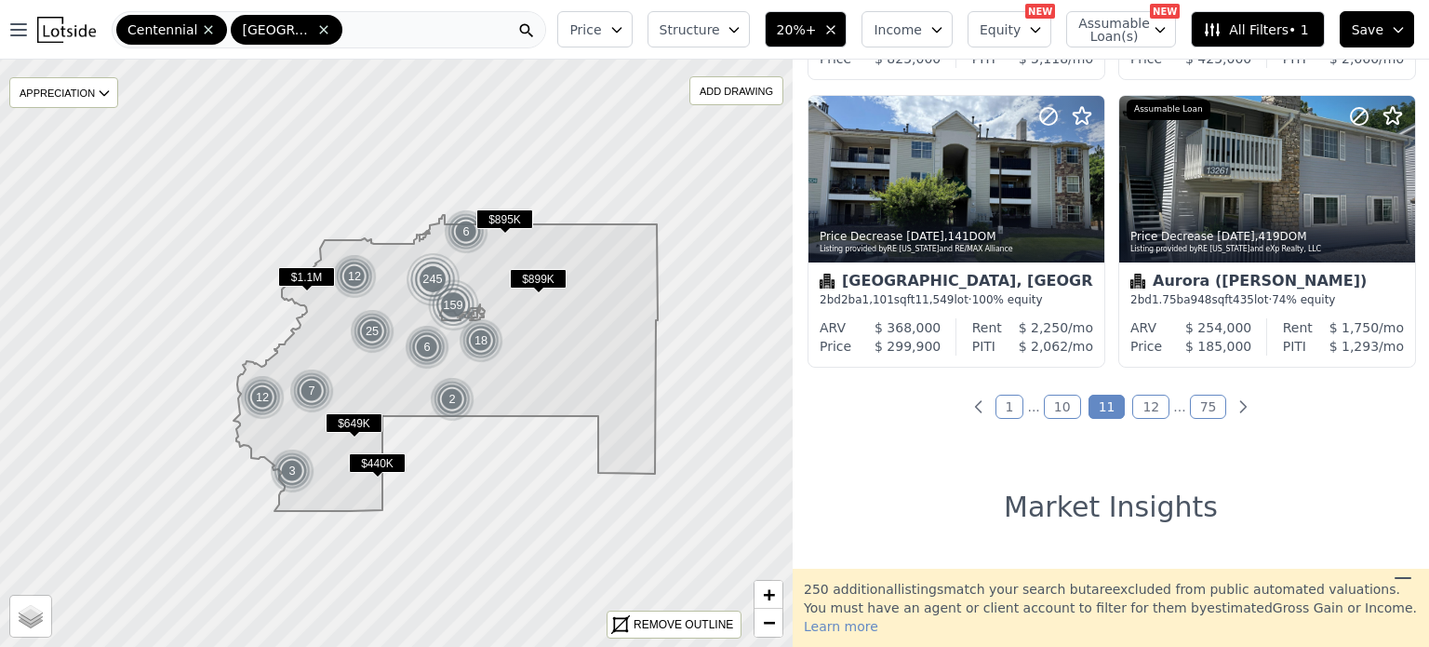
scroll to position [1466, 0]
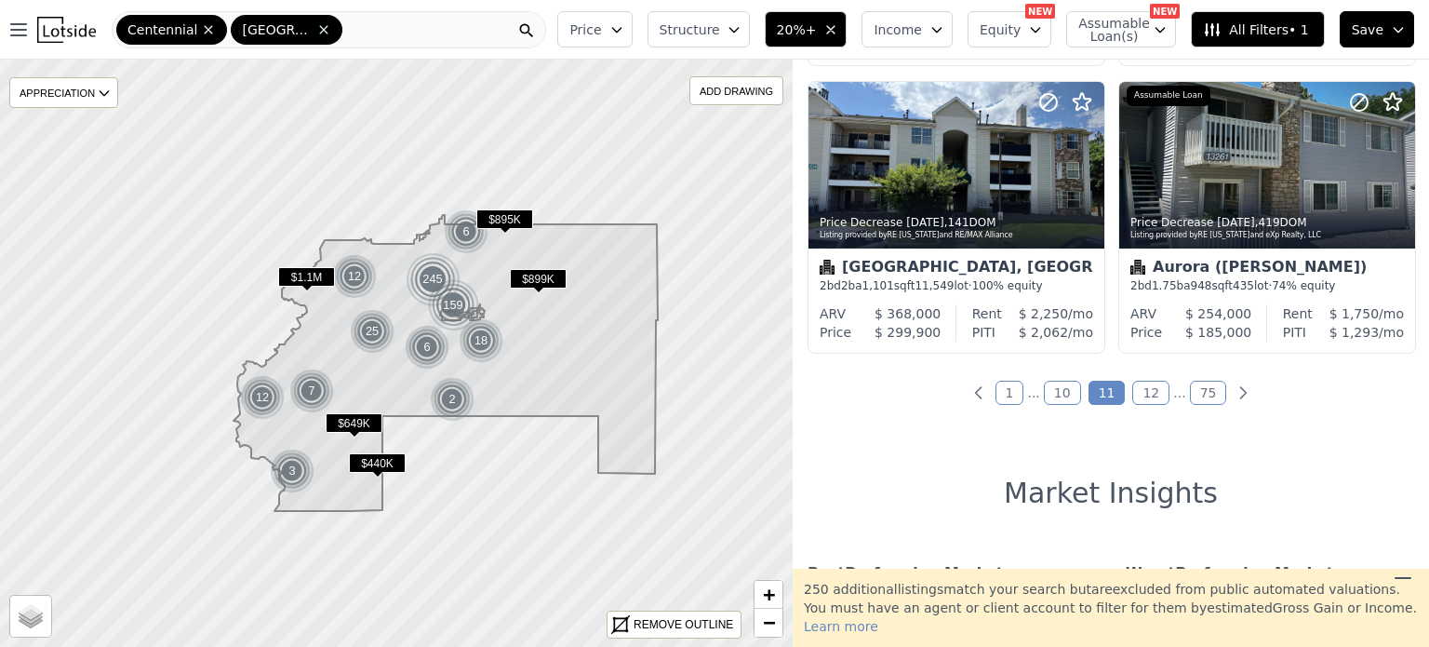
click at [1141, 396] on link "12" at bounding box center [1151, 393] width 37 height 24
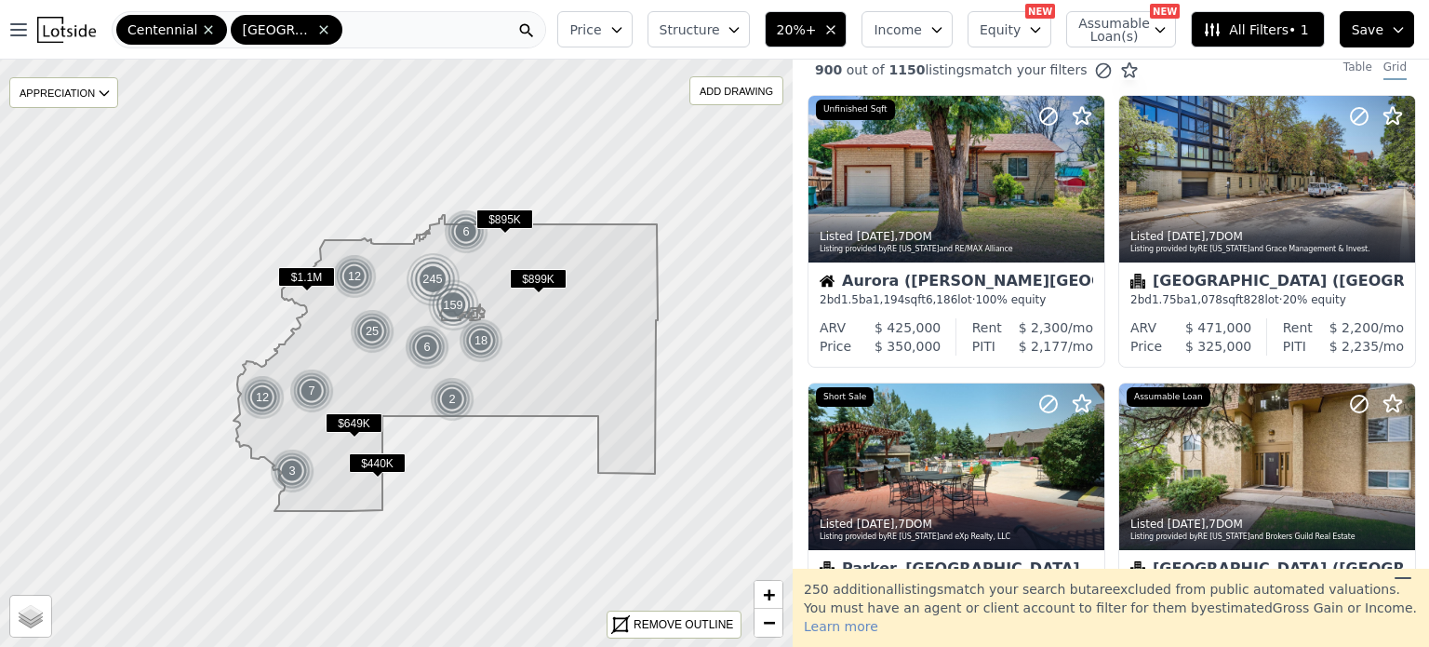
scroll to position [0, 0]
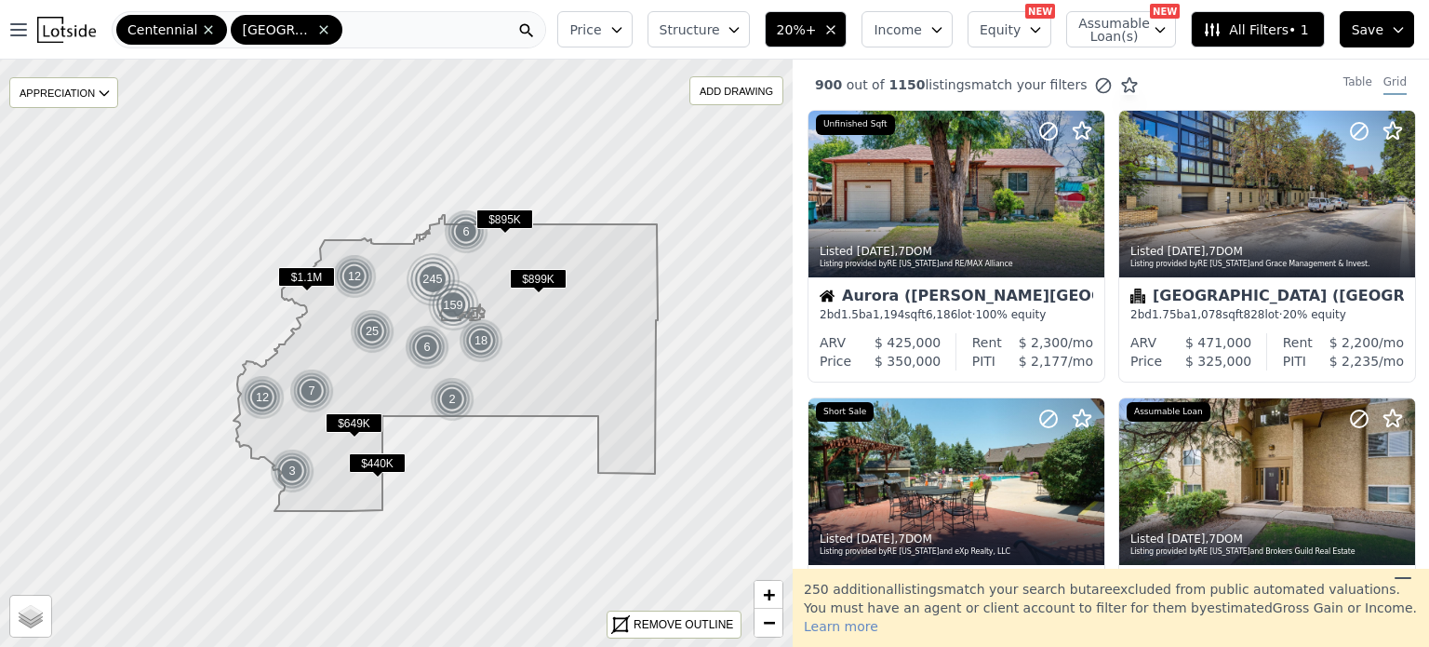
click at [1227, 210] on div at bounding box center [1268, 194] width 296 height 167
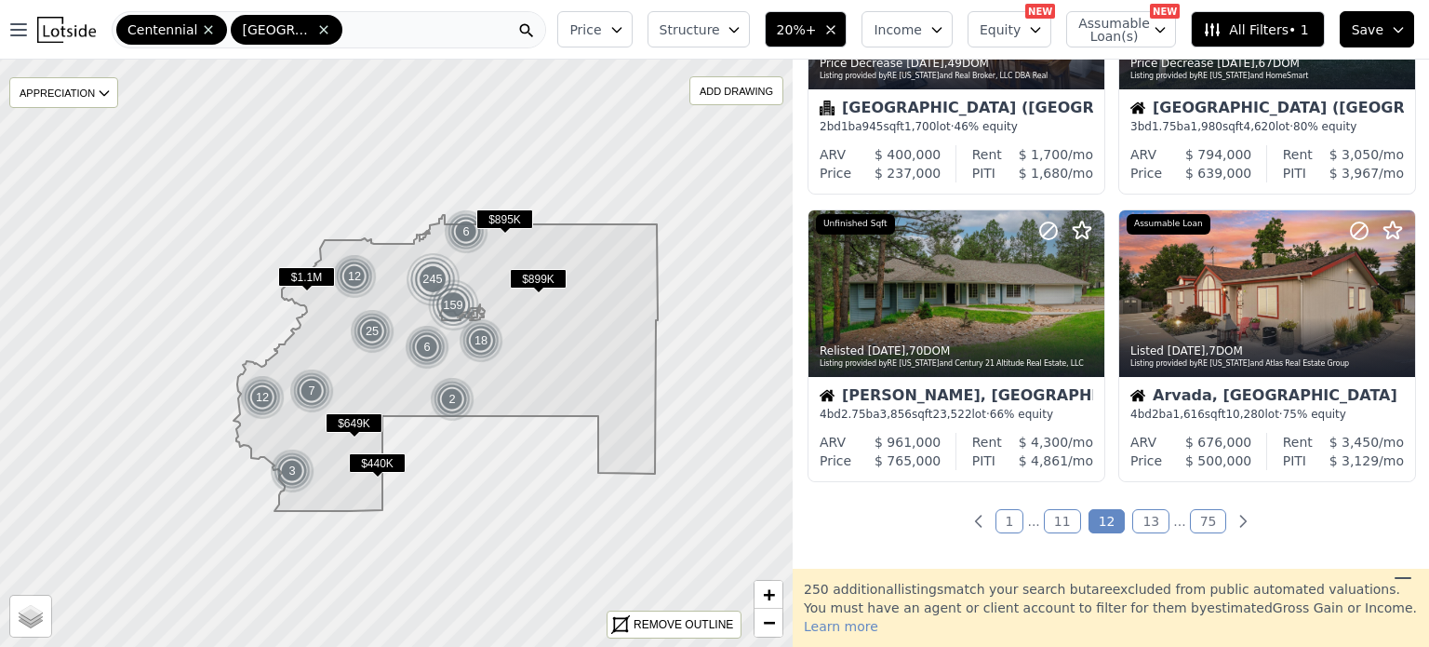
scroll to position [1348, 0]
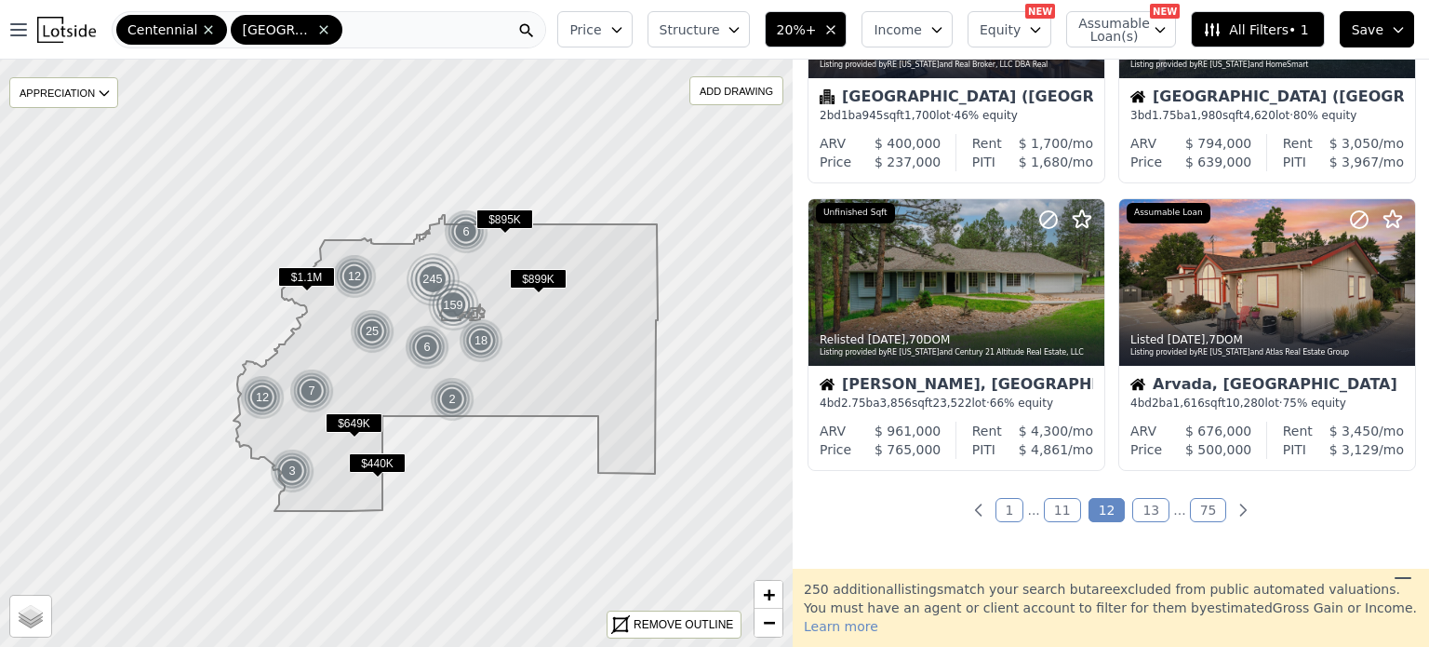
click at [1133, 502] on link "13" at bounding box center [1151, 510] width 37 height 24
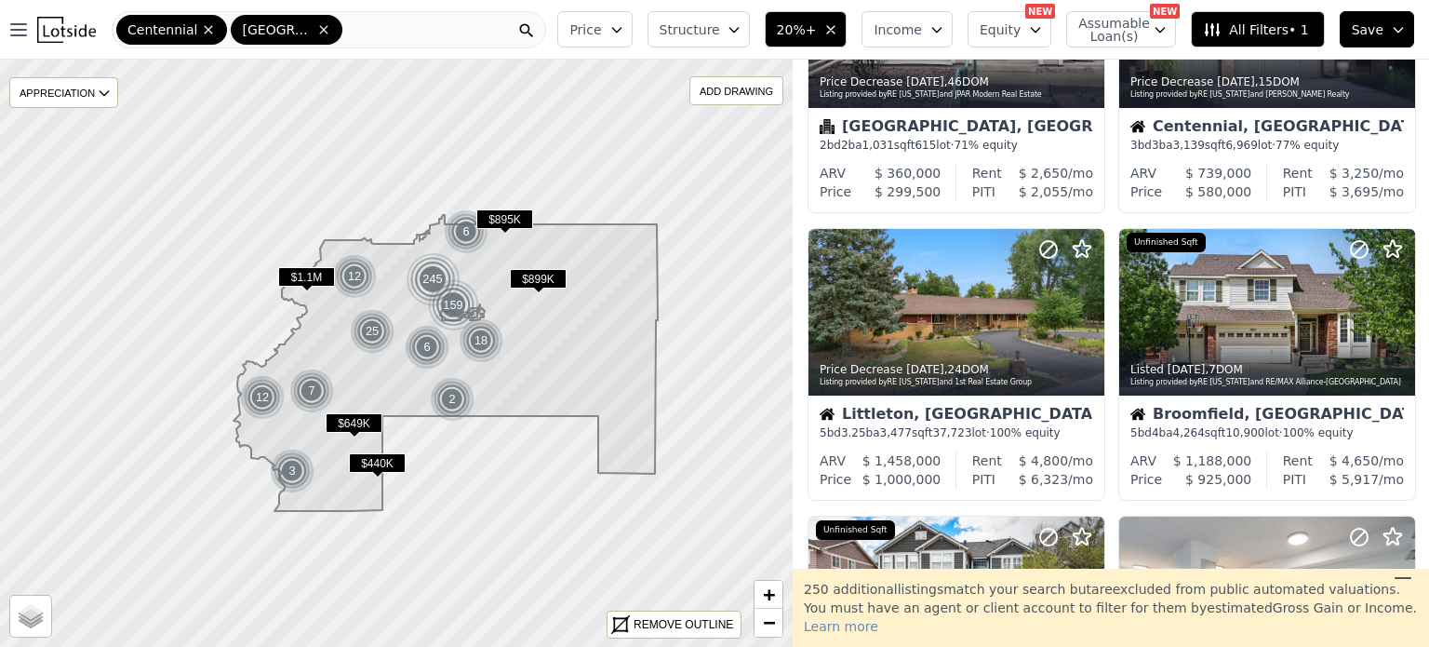
scroll to position [746, 0]
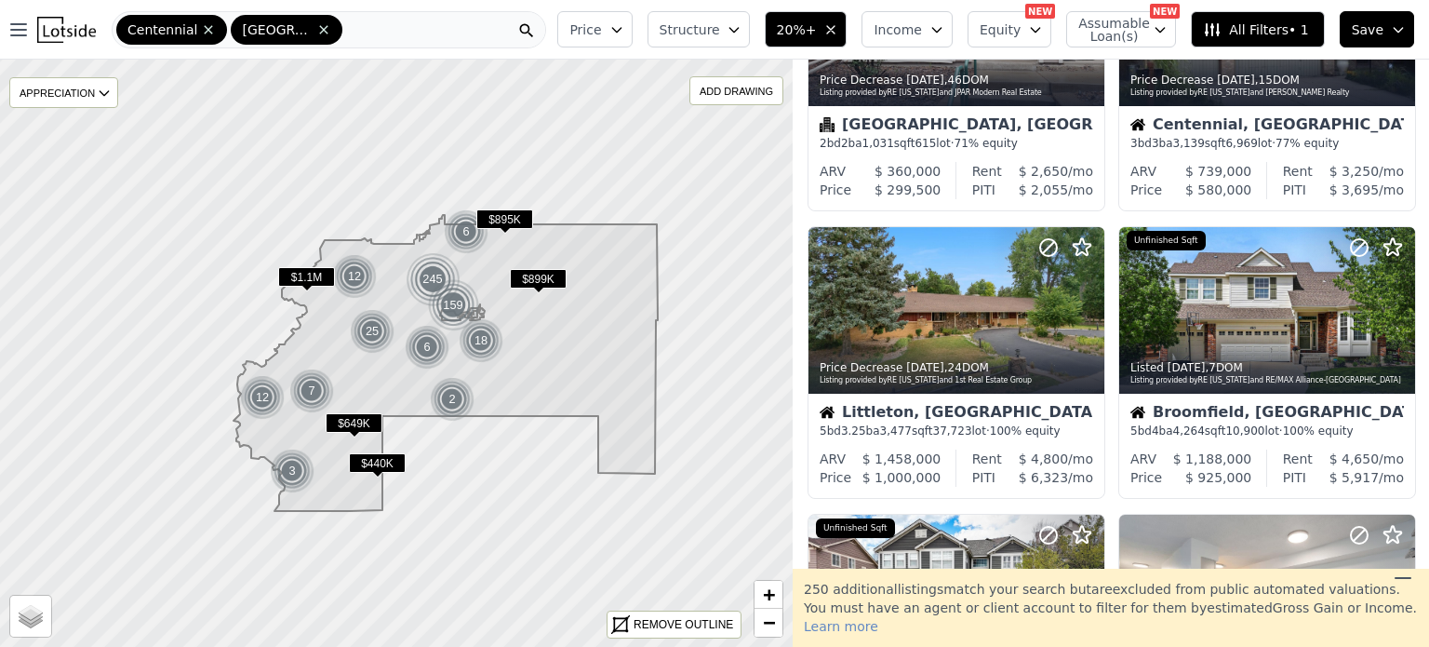
click at [931, 381] on div "Listing provided by RE Colorado and 1st Real Estate Group" at bounding box center [957, 380] width 275 height 11
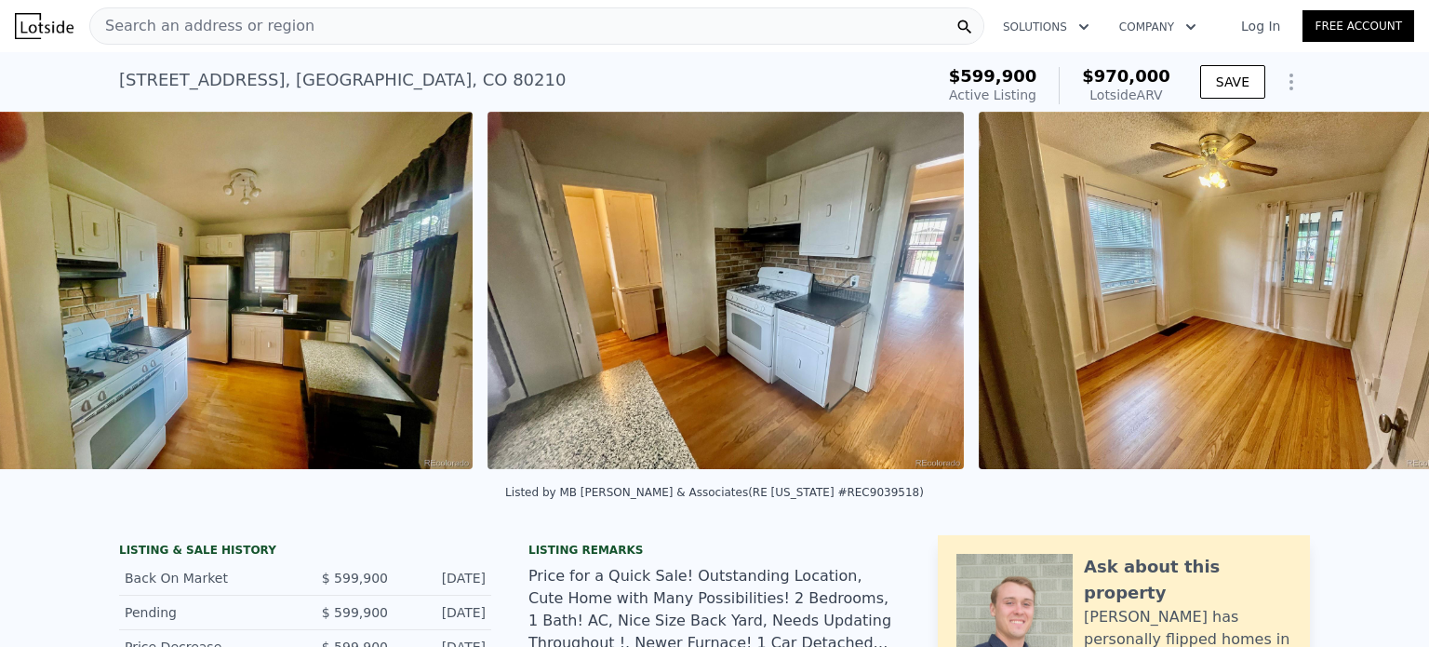
scroll to position [0, 4716]
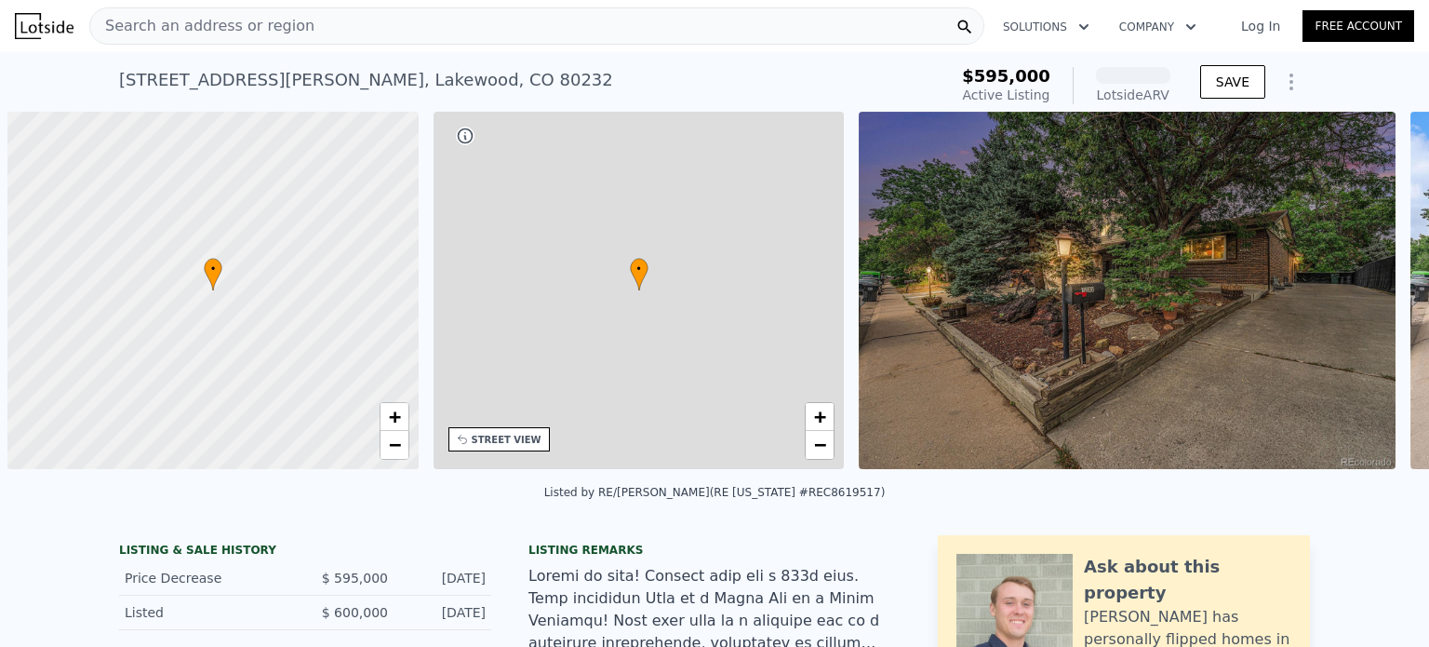
scroll to position [0, 7]
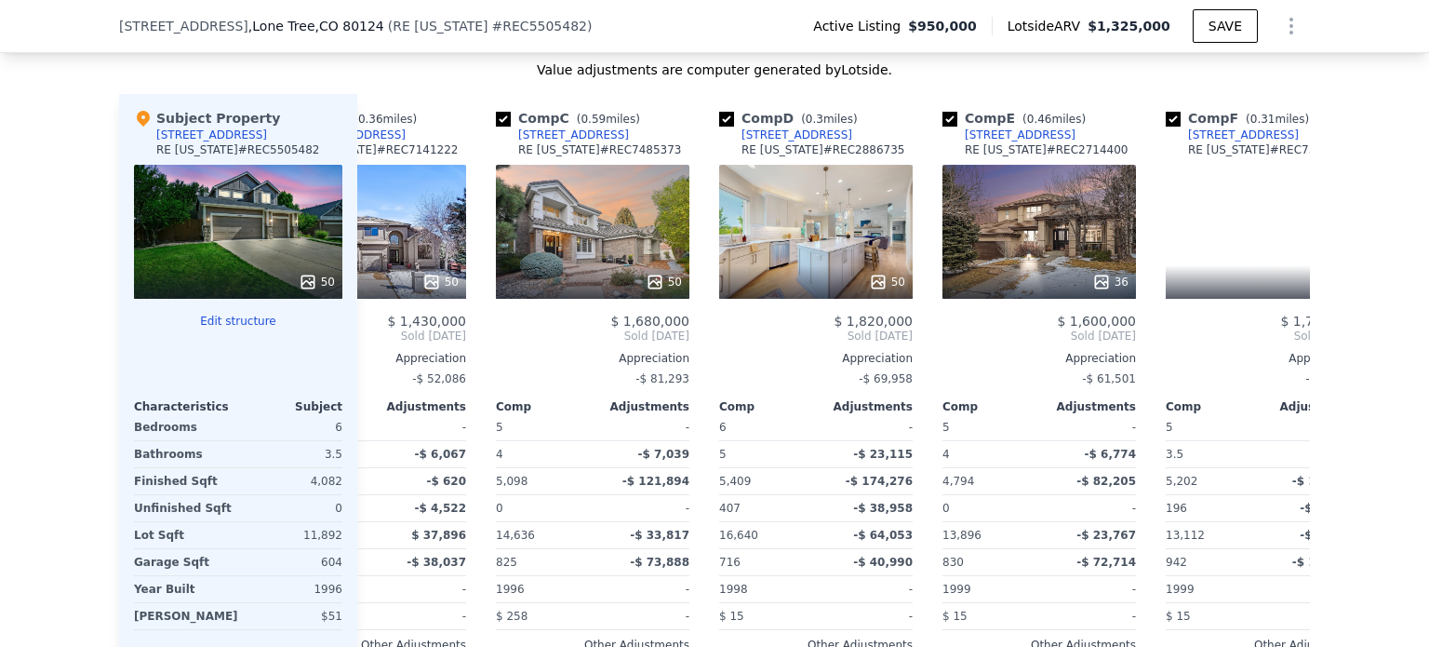
scroll to position [0, 336]
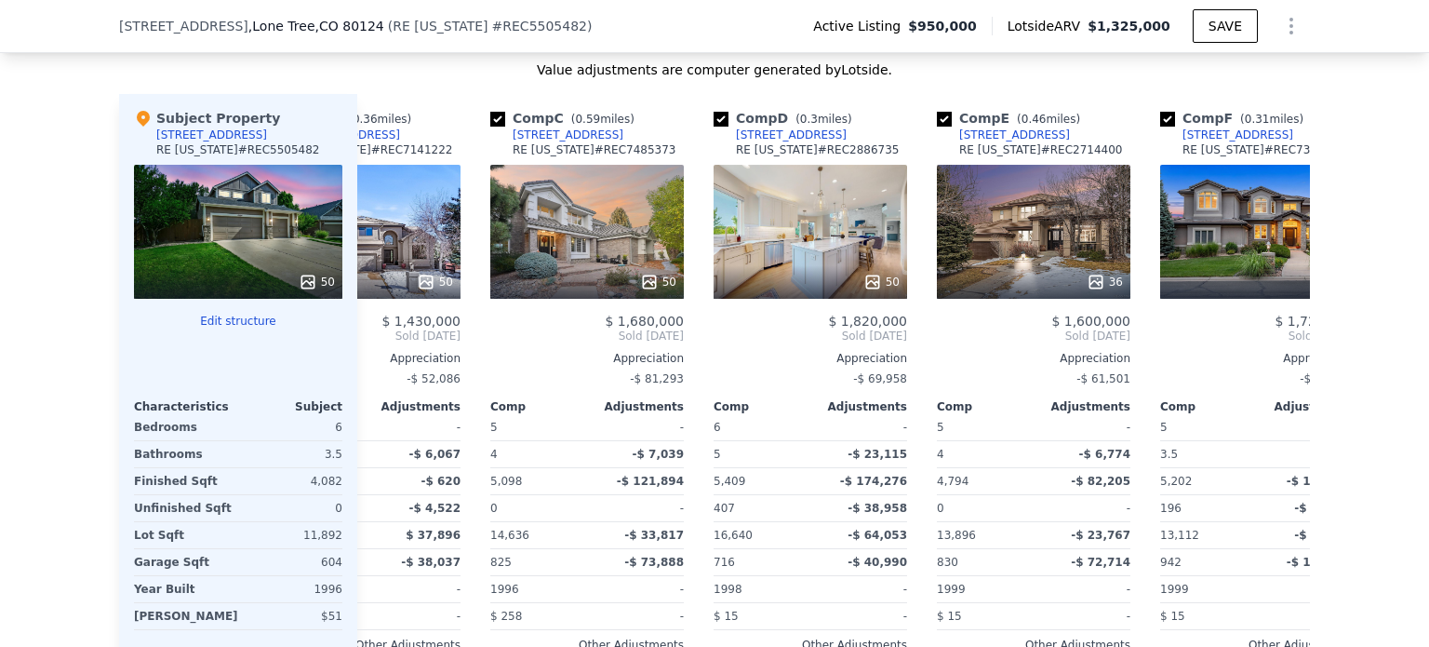
click at [782, 261] on div "50" at bounding box center [811, 232] width 194 height 134
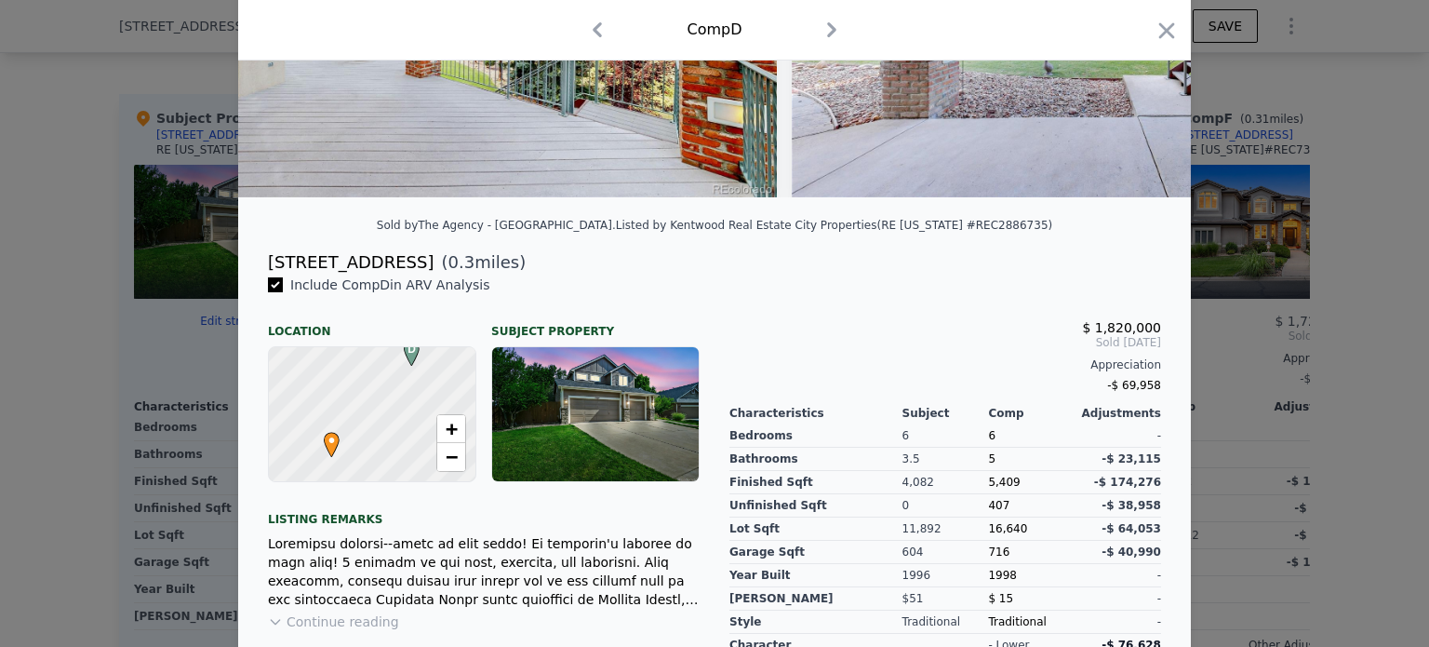
scroll to position [348, 0]
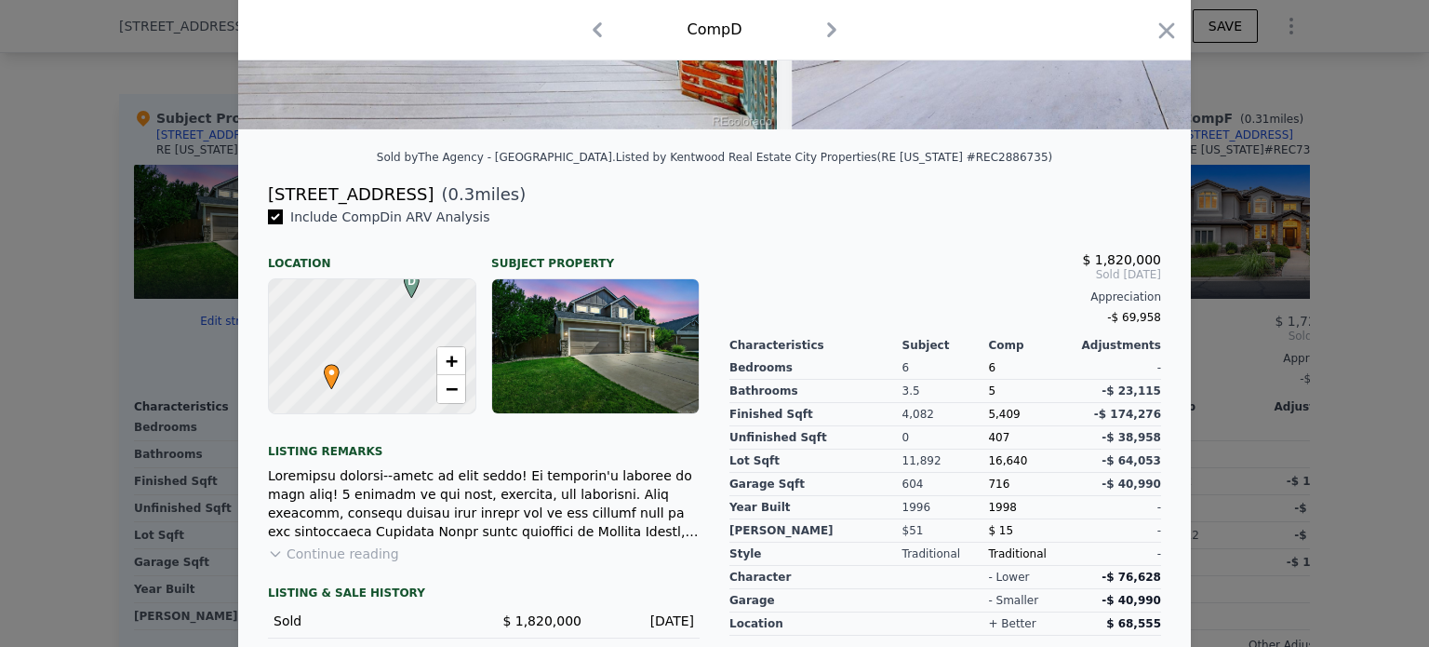
click at [1160, 43] on icon "button" at bounding box center [1167, 31] width 26 height 26
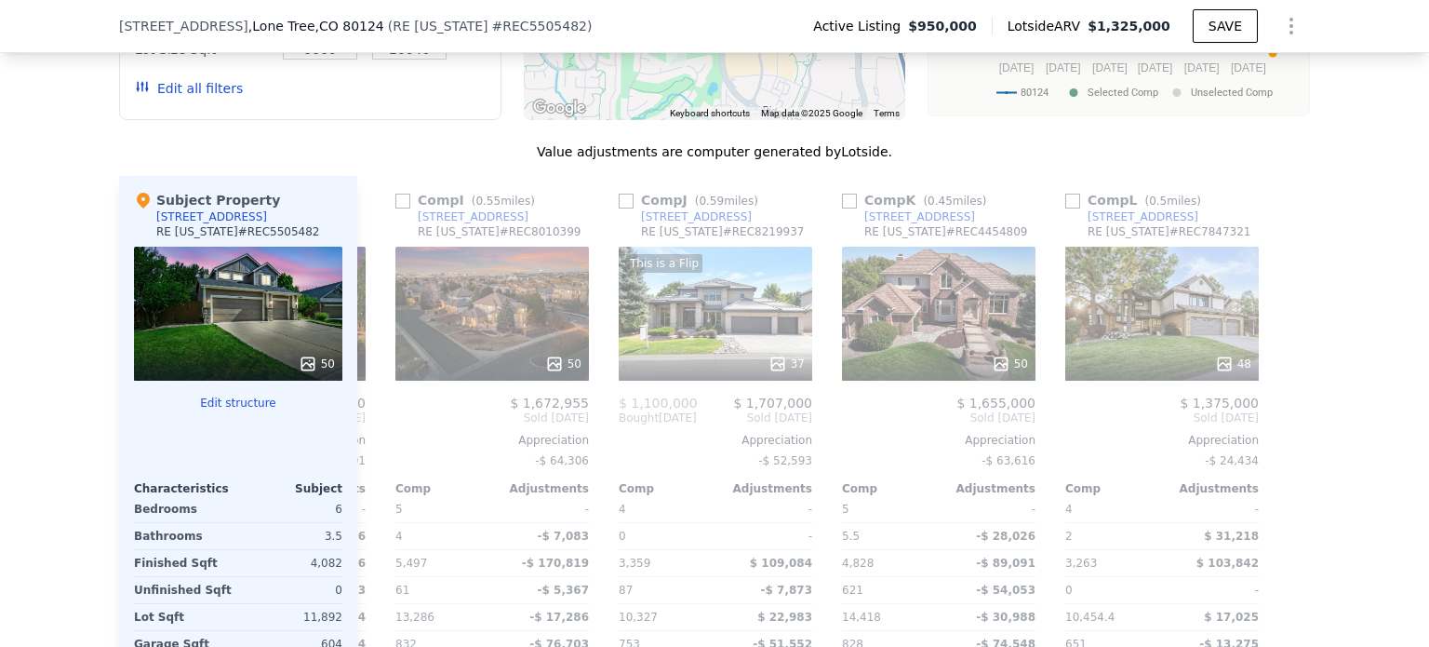
scroll to position [1823, 0]
click at [1157, 330] on div "48" at bounding box center [1163, 315] width 194 height 134
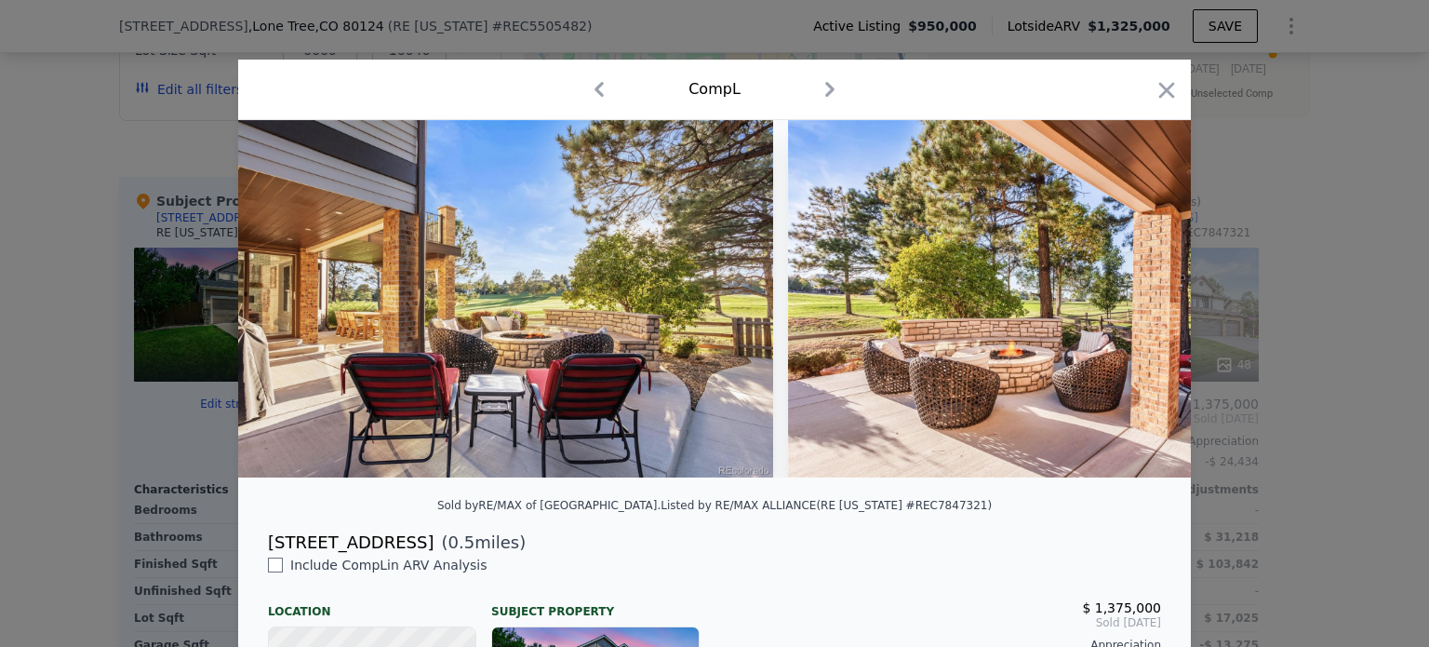
scroll to position [0, 25133]
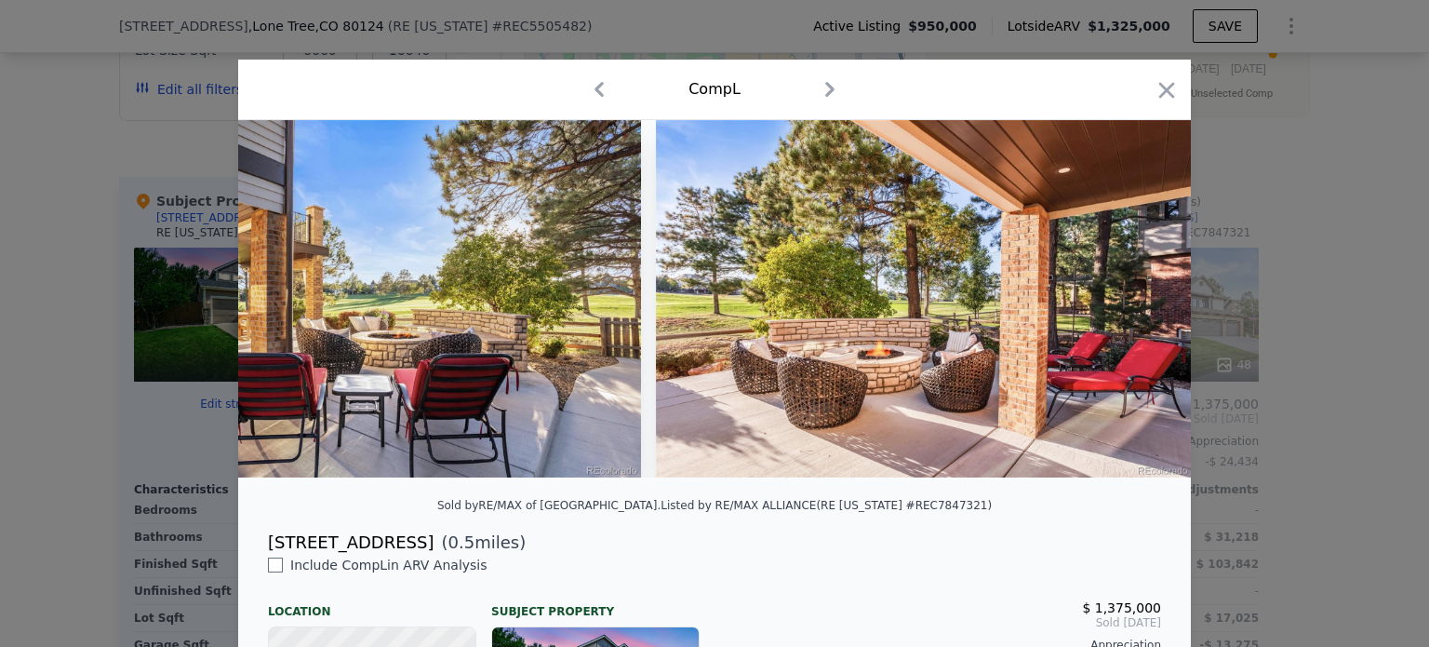
click at [1156, 100] on icon "button" at bounding box center [1167, 90] width 26 height 26
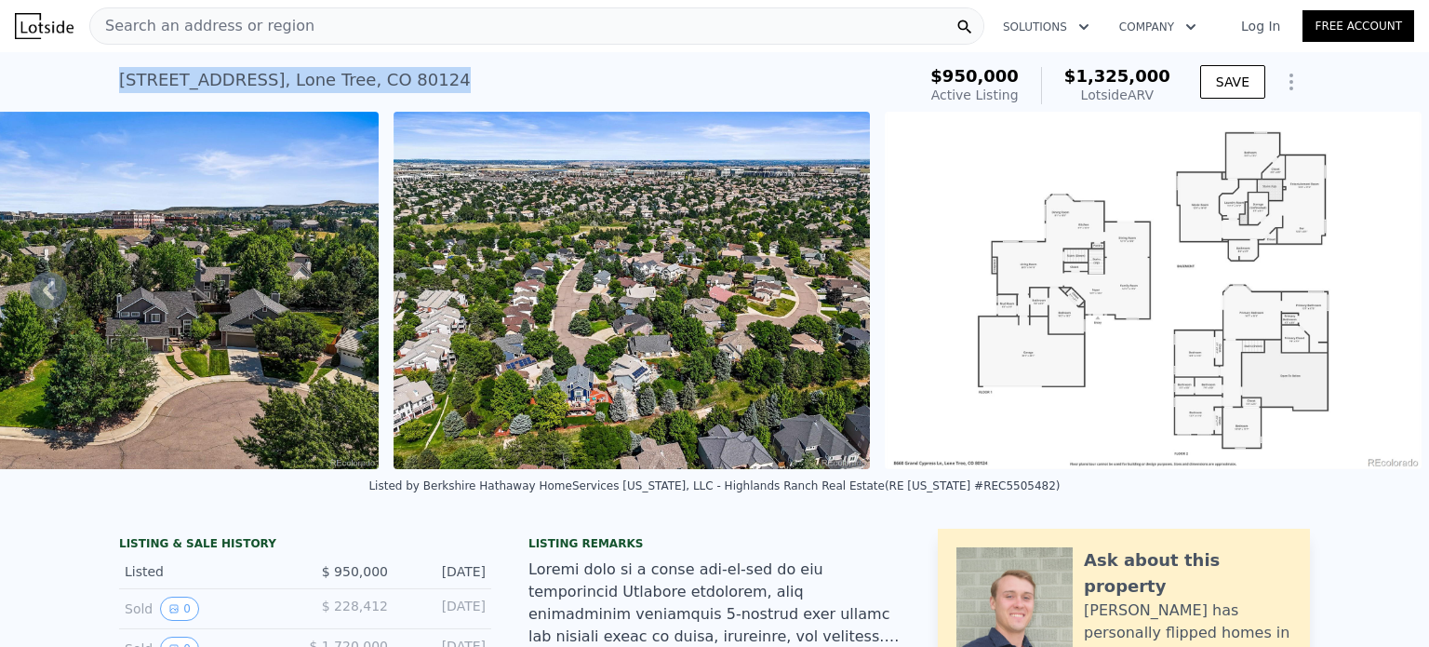
drag, startPoint x: 453, startPoint y: 78, endPoint x: 105, endPoint y: 87, distance: 348.2
click at [105, 87] on div "8660 Grand Cypress Ln , Lone Tree , CO 80124 Active at $950k (~ARV $1.325m ) $9…" at bounding box center [714, 82] width 1429 height 60
copy div "8660 Grand Cypress Ln , Lone Tree , CO 80124"
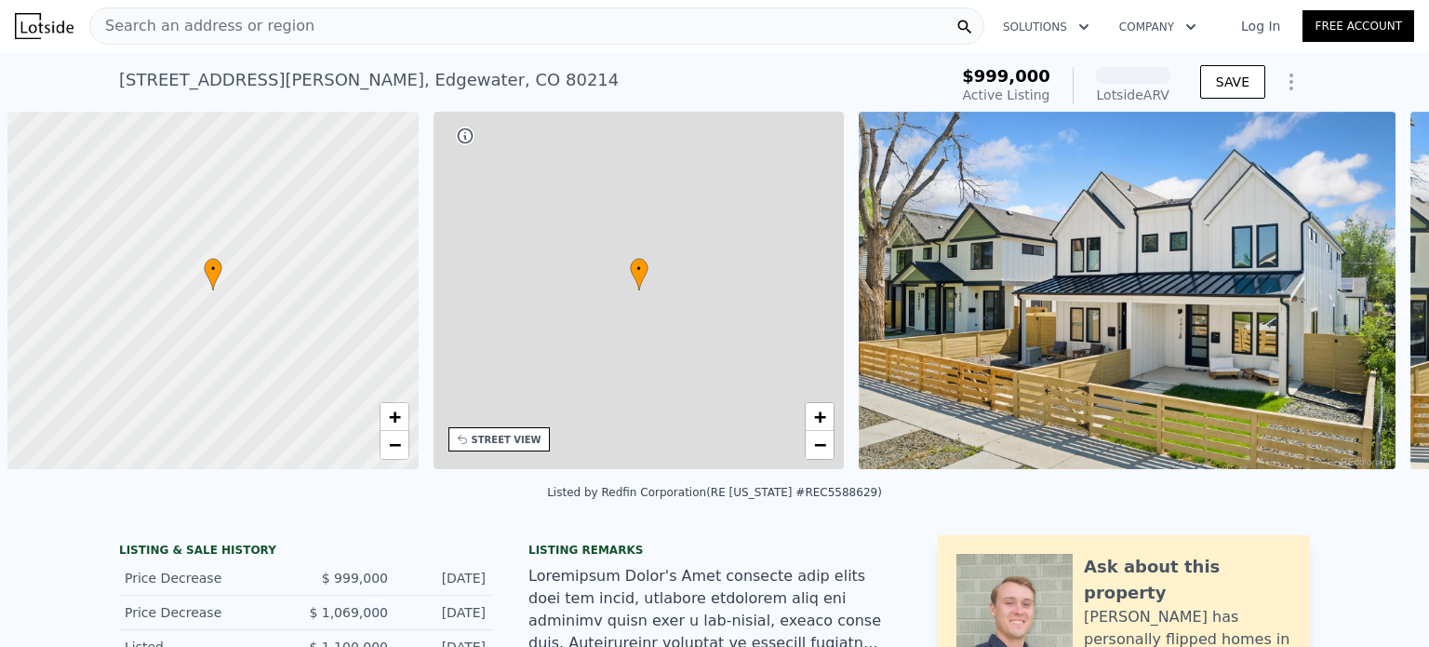
scroll to position [0, 7]
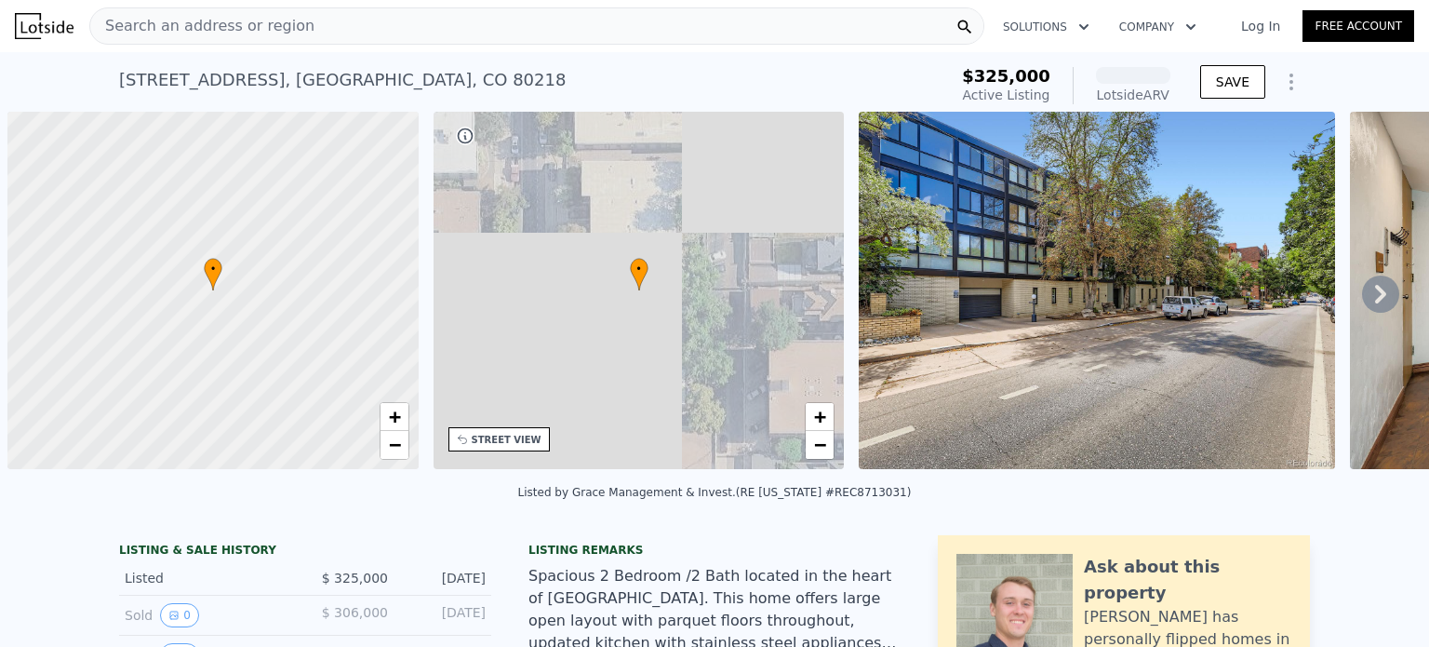
scroll to position [0, 7]
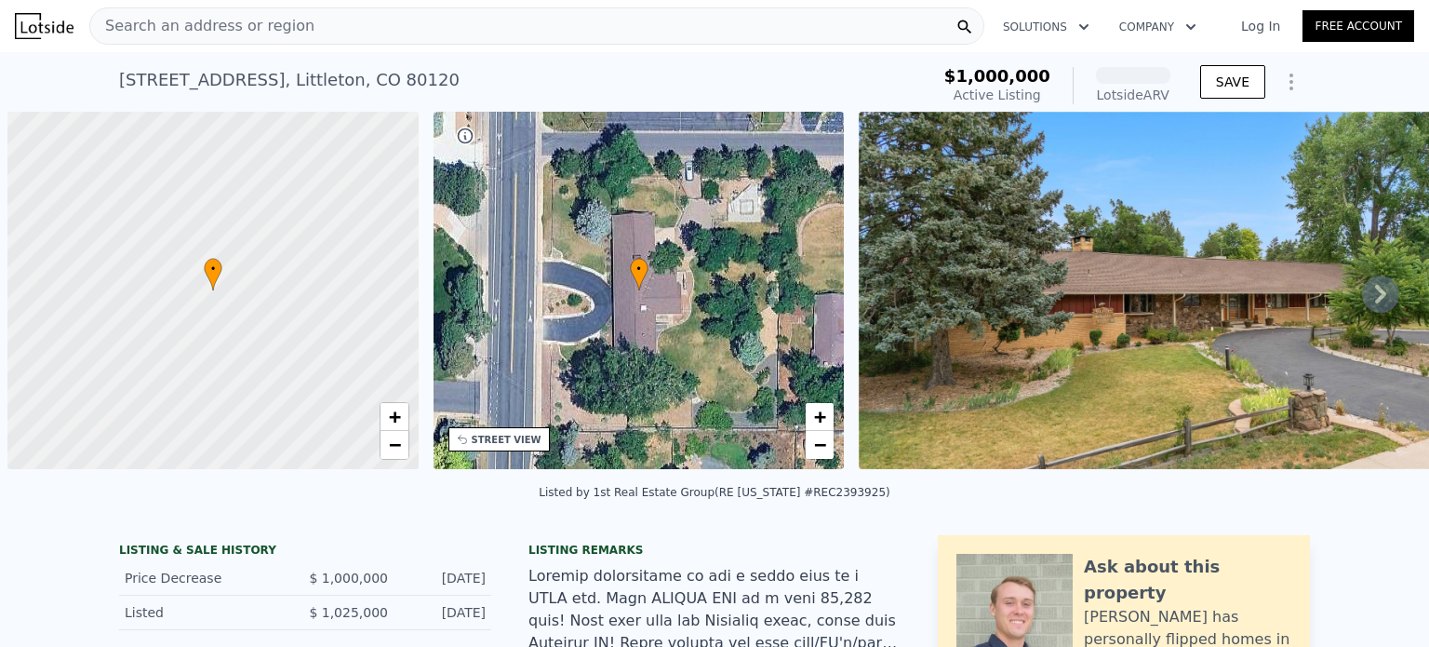
scroll to position [0, 7]
